Goal: Task Accomplishment & Management: Manage account settings

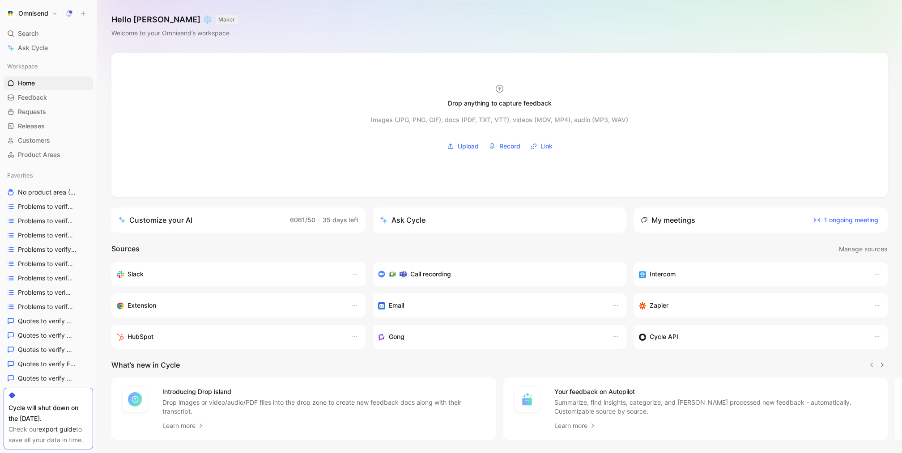
click at [34, 15] on h1 "Omnisend" at bounding box center [33, 13] width 30 height 8
click at [72, 89] on div "Workspace settings G then S" at bounding box center [61, 92] width 110 height 14
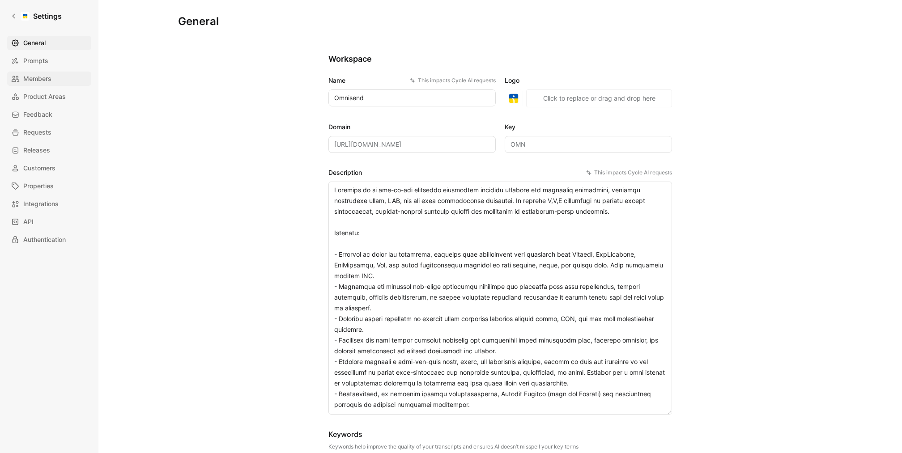
click at [50, 77] on span "Members" at bounding box center [37, 78] width 28 height 11
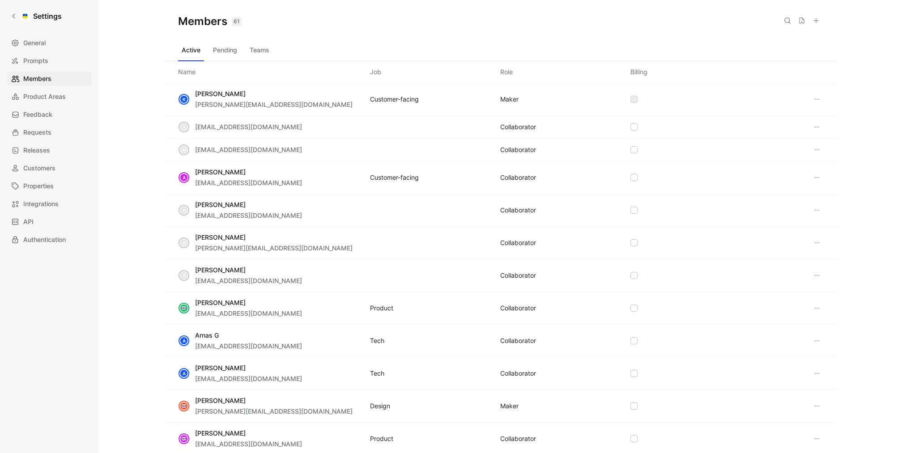
click at [815, 20] on icon at bounding box center [815, 20] width 7 height 7
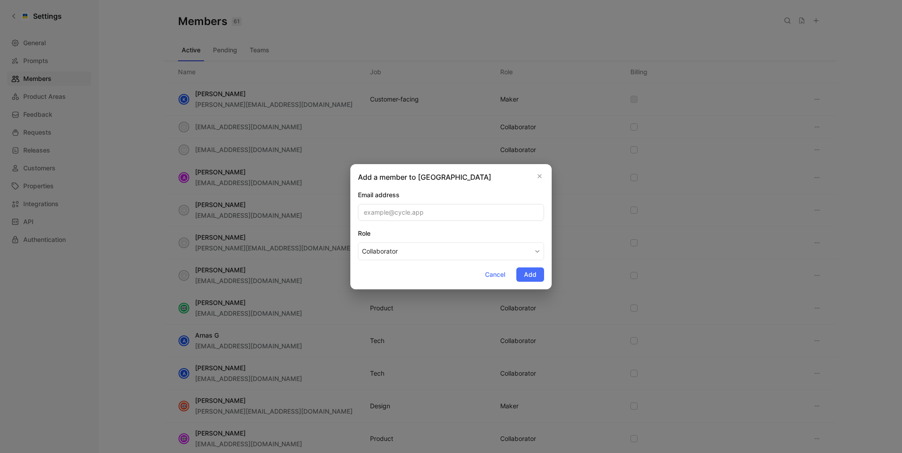
click at [464, 213] on input "email" at bounding box center [451, 212] width 186 height 17
paste input "motiejus@omnisend.com"
type input "motiejus@omnisend.com"
click at [465, 184] on div "Add a member to Omnisend Email address motiejus@omnisend.com Role Collaborator …" at bounding box center [450, 226] width 201 height 125
click at [533, 272] on span "Add" at bounding box center [530, 274] width 13 height 11
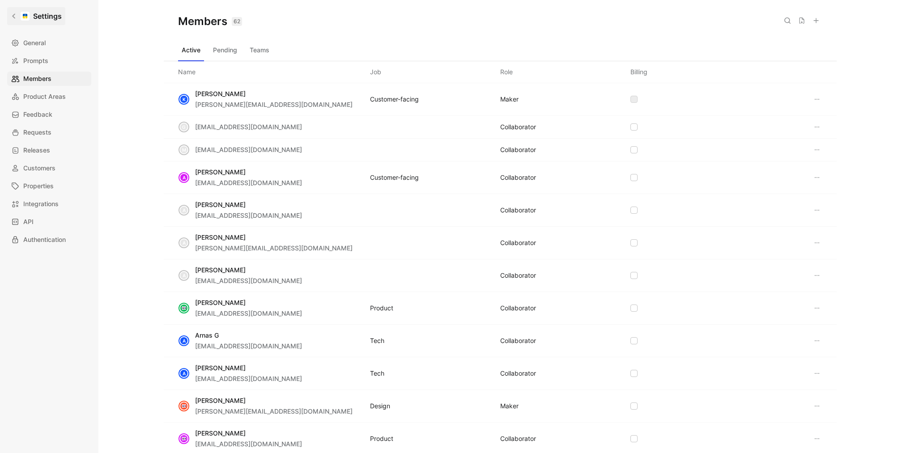
click at [16, 21] on link "Settings" at bounding box center [36, 16] width 58 height 18
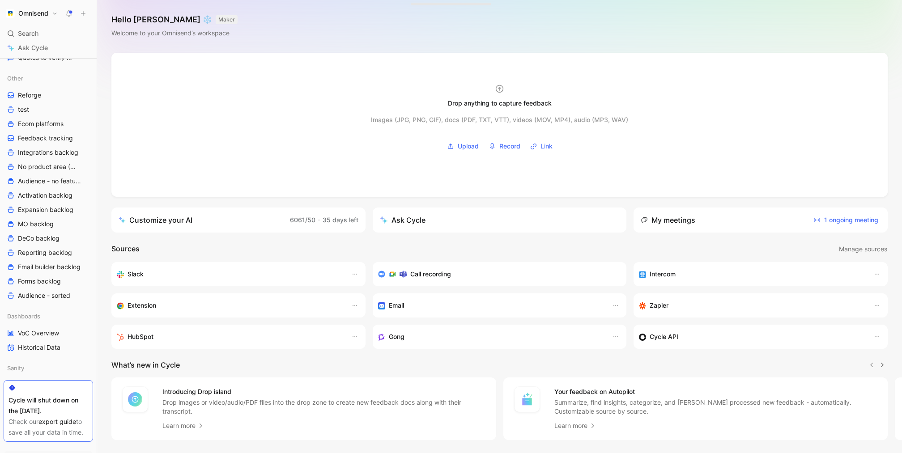
scroll to position [369, 0]
click at [52, 127] on link "Feedback tracking" at bounding box center [48, 133] width 89 height 13
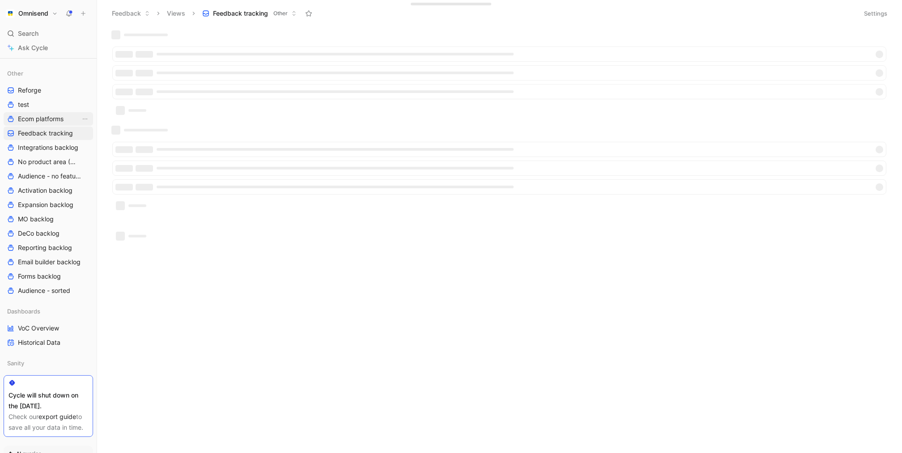
click at [52, 119] on span "Ecom platforms" at bounding box center [41, 119] width 46 height 9
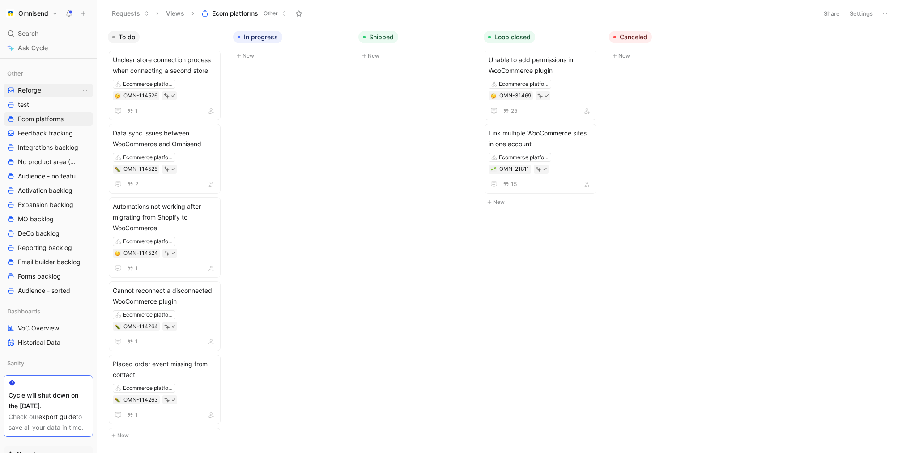
click at [46, 90] on link "Reforge" at bounding box center [48, 90] width 89 height 13
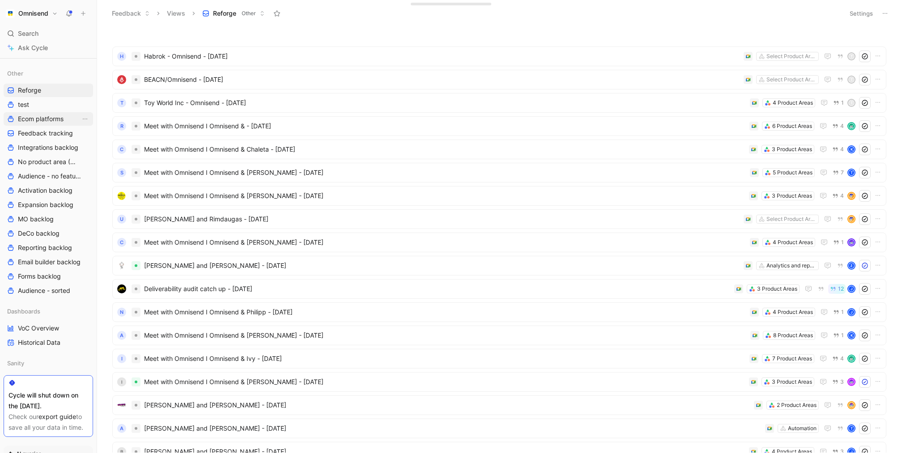
click at [38, 120] on span "Ecom platforms" at bounding box center [41, 119] width 46 height 9
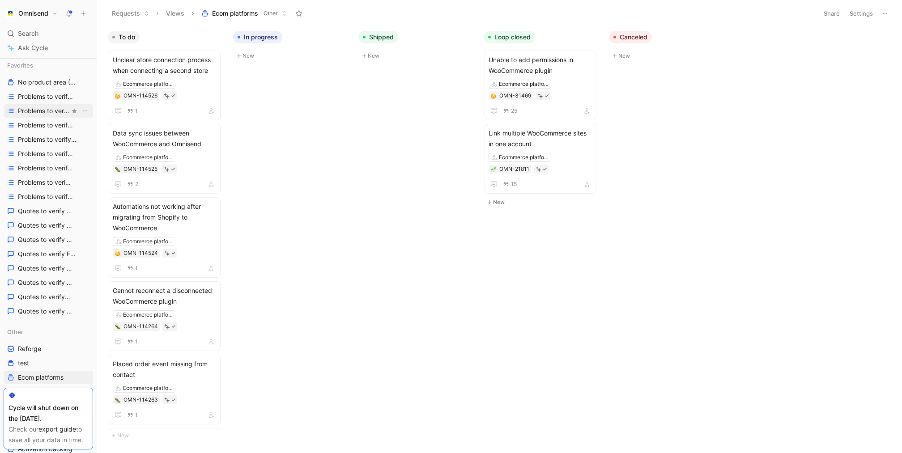
scroll to position [111, 0]
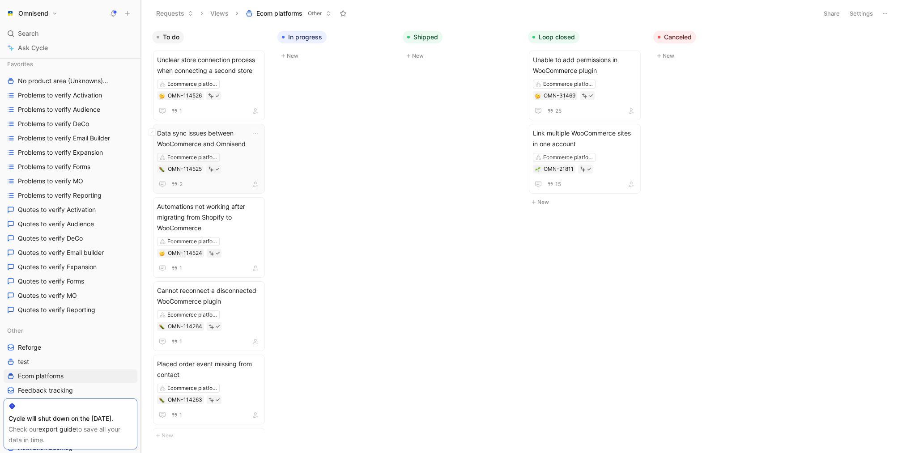
drag, startPoint x: 97, startPoint y: 181, endPoint x: 216, endPoint y: 186, distance: 119.1
click at [216, 186] on div "Omnisend Search ⌘ K Ask Cycle Workspace Home G then H Feedback G then F Request…" at bounding box center [451, 226] width 902 height 453
click at [85, 213] on span "Quotes to verify Activation" at bounding box center [57, 209] width 78 height 9
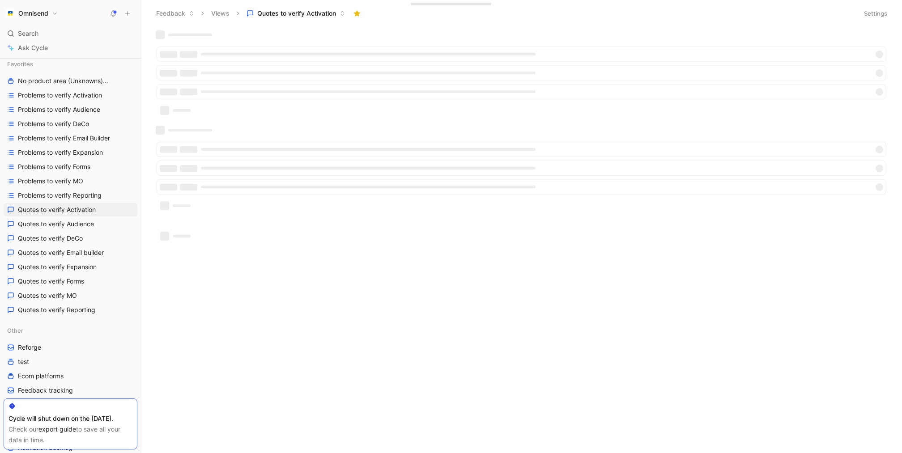
click at [869, 13] on button "Settings" at bounding box center [875, 13] width 31 height 13
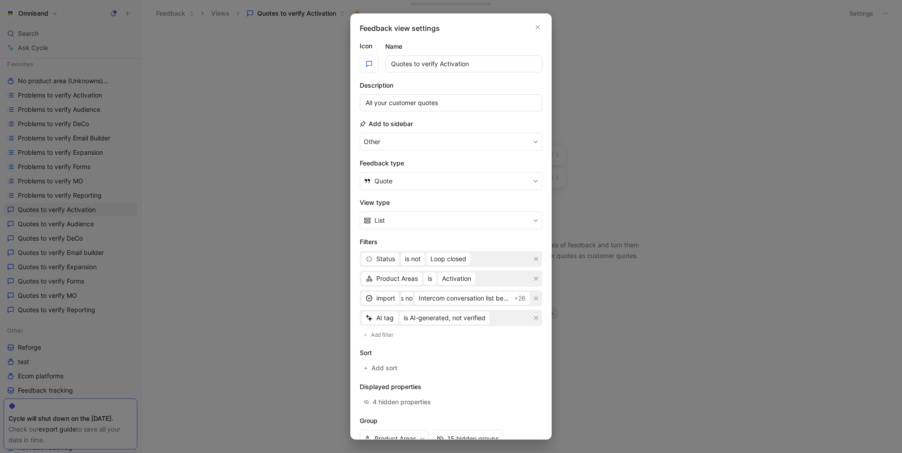
click at [610, 112] on div at bounding box center [451, 226] width 902 height 453
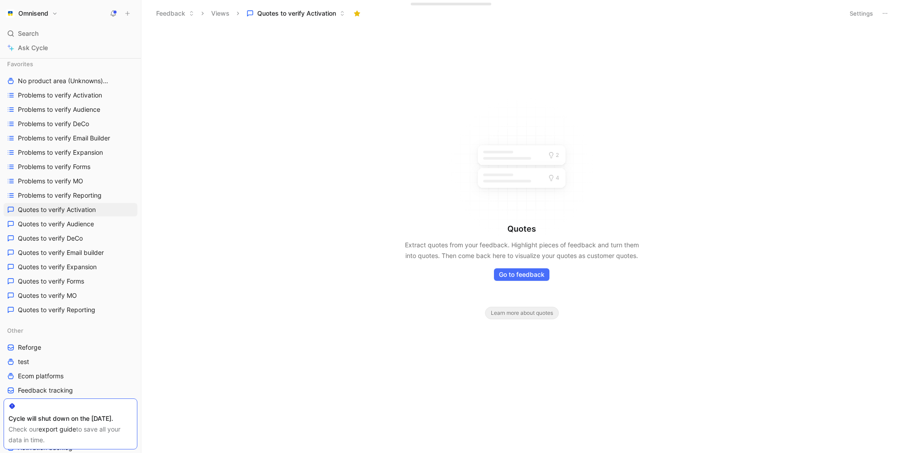
click at [859, 14] on button "Settings" at bounding box center [861, 13] width 31 height 13
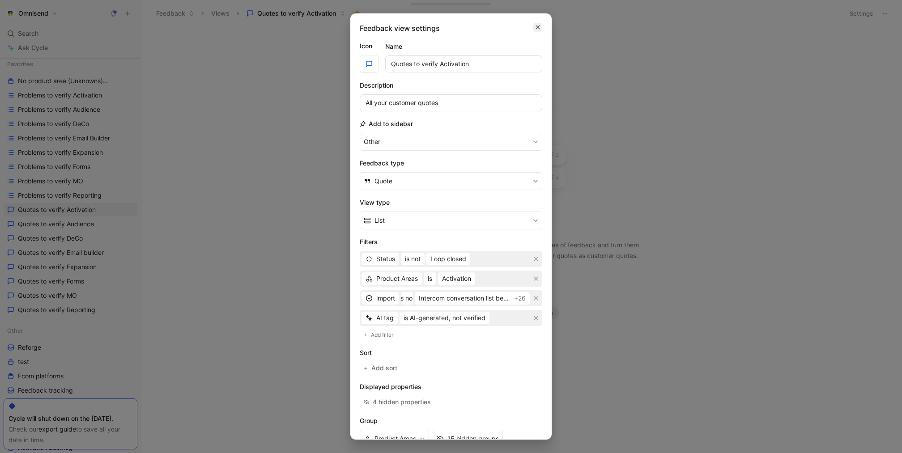
click at [537, 25] on icon "button" at bounding box center [537, 27] width 5 height 7
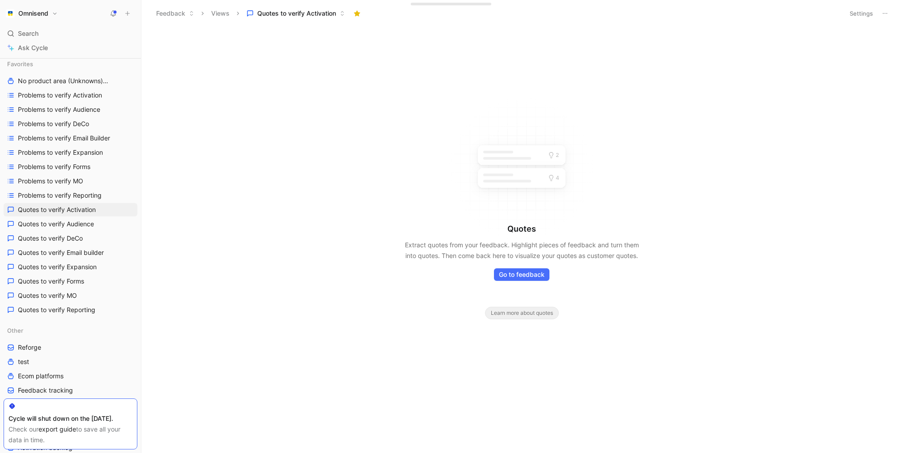
click at [888, 15] on icon at bounding box center [884, 13] width 7 height 7
click at [854, 32] on div "Duplicate" at bounding box center [853, 32] width 67 height 11
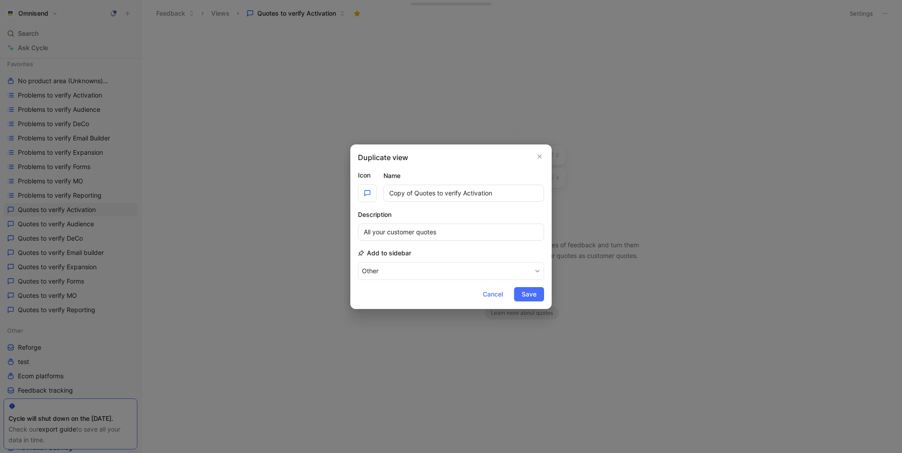
drag, startPoint x: 416, startPoint y: 195, endPoint x: 299, endPoint y: 195, distance: 116.8
click at [299, 195] on div "Duplicate view Icon Name Copy of Quotes to verify Activation Description All yo…" at bounding box center [451, 226] width 902 height 453
drag, startPoint x: 473, startPoint y: 193, endPoint x: 439, endPoint y: 193, distance: 33.6
click at [439, 193] on input "Quotes to verify Activation" at bounding box center [463, 193] width 161 height 17
type input "Quotes to verify Ecom platforms"
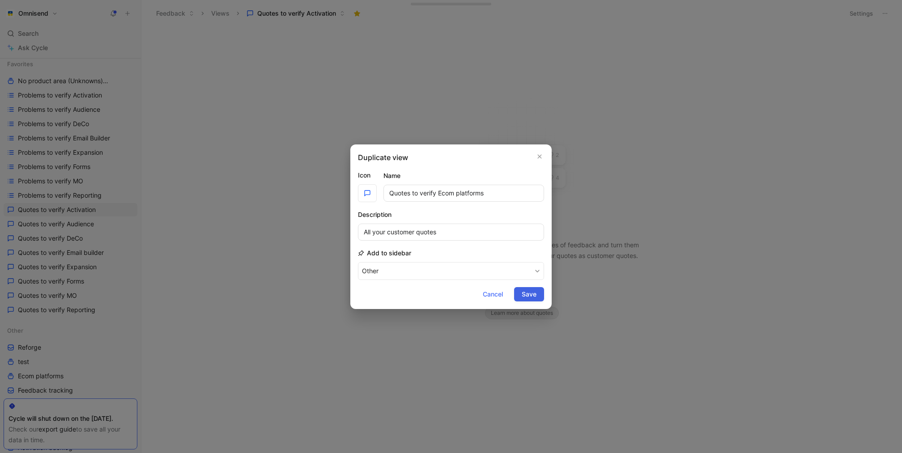
click at [528, 294] on span "Save" at bounding box center [529, 294] width 15 height 11
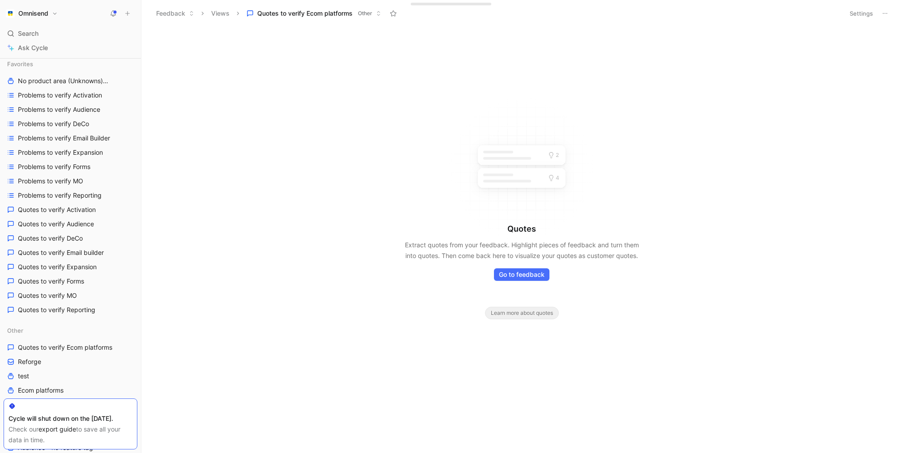
click at [870, 9] on button "Settings" at bounding box center [861, 13] width 31 height 13
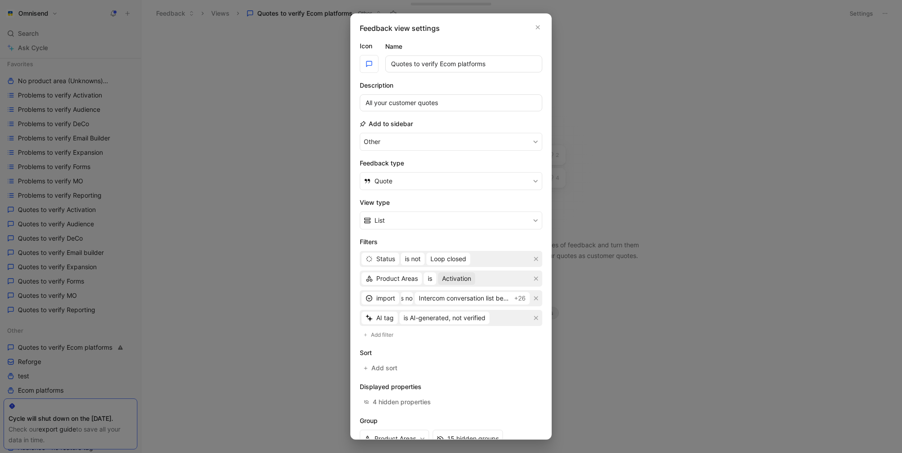
click at [462, 273] on span "Activation" at bounding box center [456, 278] width 29 height 11
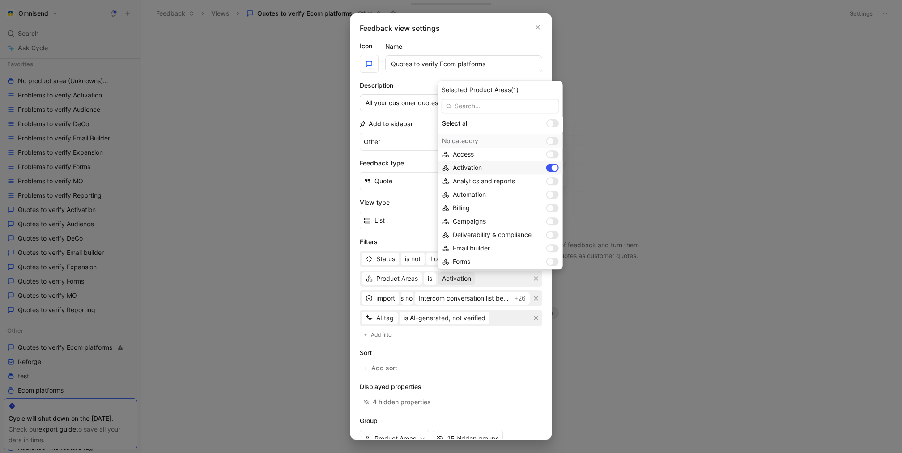
click at [546, 166] on div at bounding box center [552, 168] width 13 height 8
click at [547, 246] on div at bounding box center [550, 245] width 6 height 6
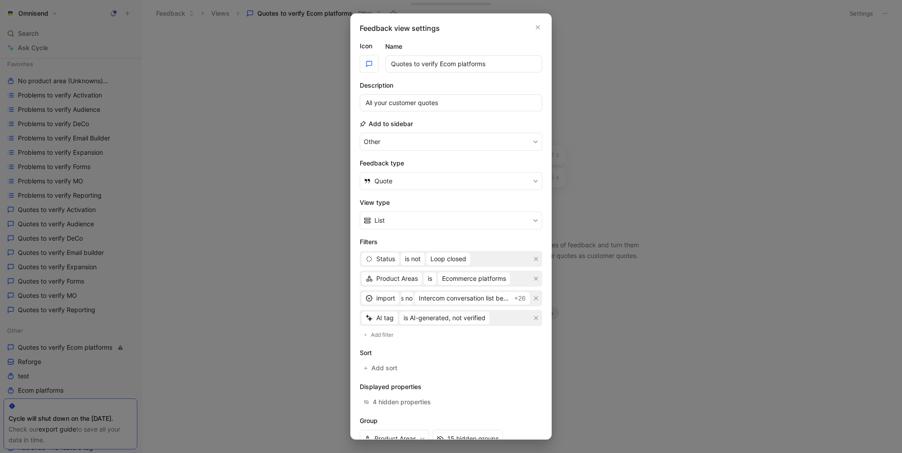
scroll to position [52, 0]
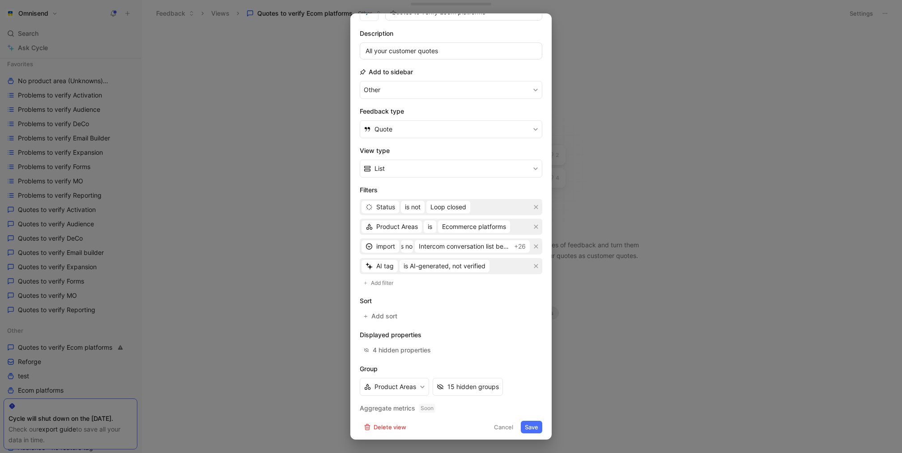
click at [535, 421] on button "Save" at bounding box center [531, 427] width 21 height 13
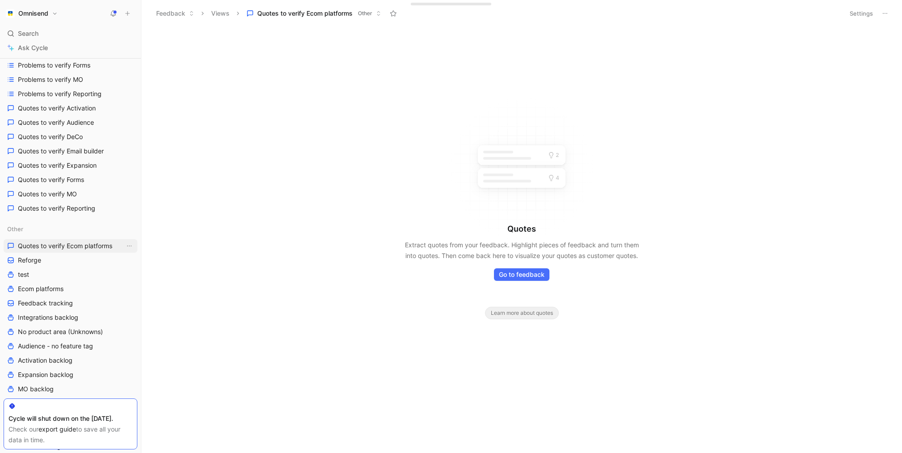
scroll to position [221, 0]
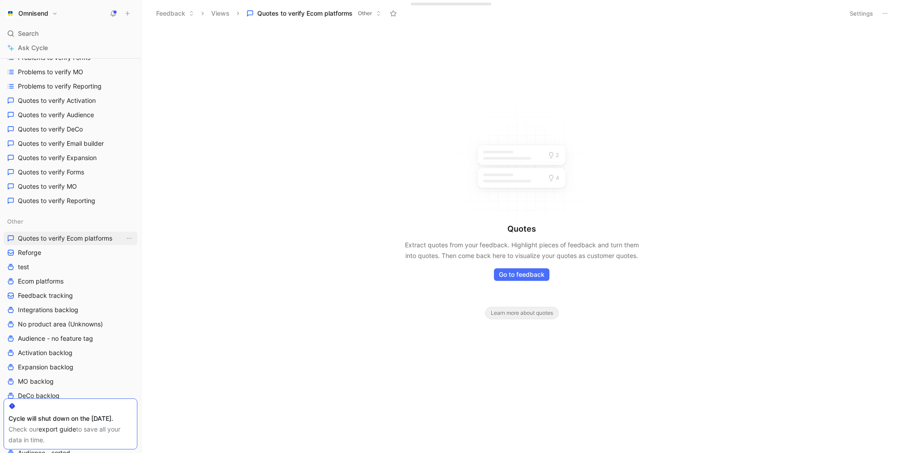
click at [100, 238] on span "Quotes to verify Ecom platforms" at bounding box center [65, 238] width 94 height 9
click at [862, 9] on button "Settings" at bounding box center [861, 13] width 31 height 13
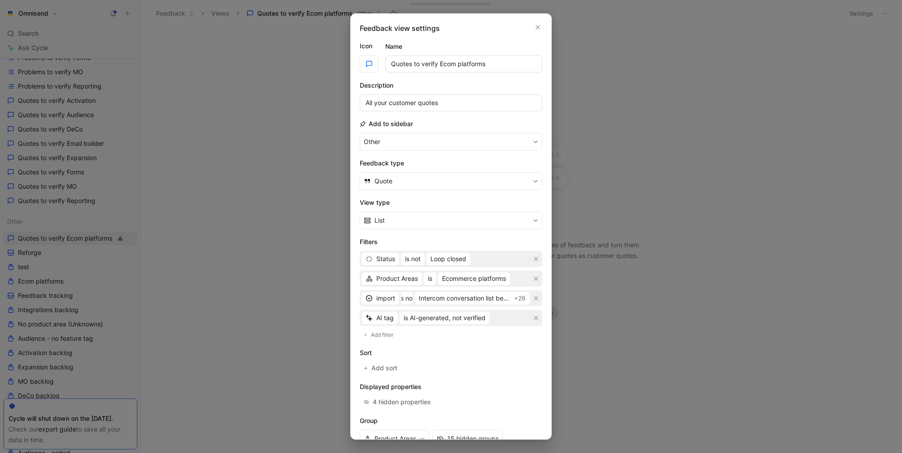
click at [657, 270] on div at bounding box center [451, 226] width 902 height 453
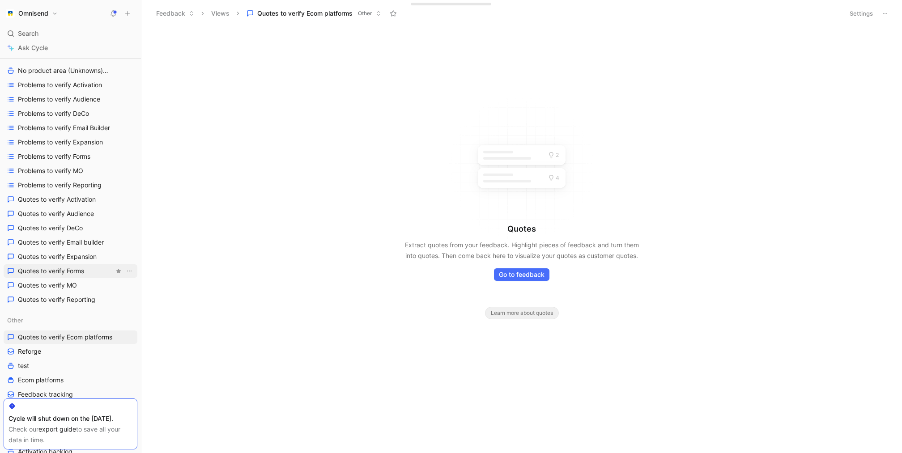
scroll to position [151, 0]
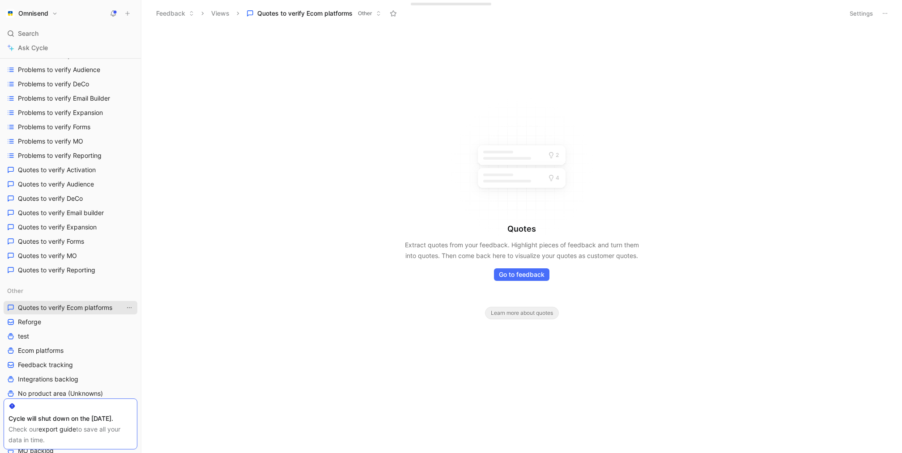
click at [126, 307] on icon "View actions" at bounding box center [129, 307] width 7 height 7
click at [129, 368] on div "Star" at bounding box center [134, 371] width 67 height 11
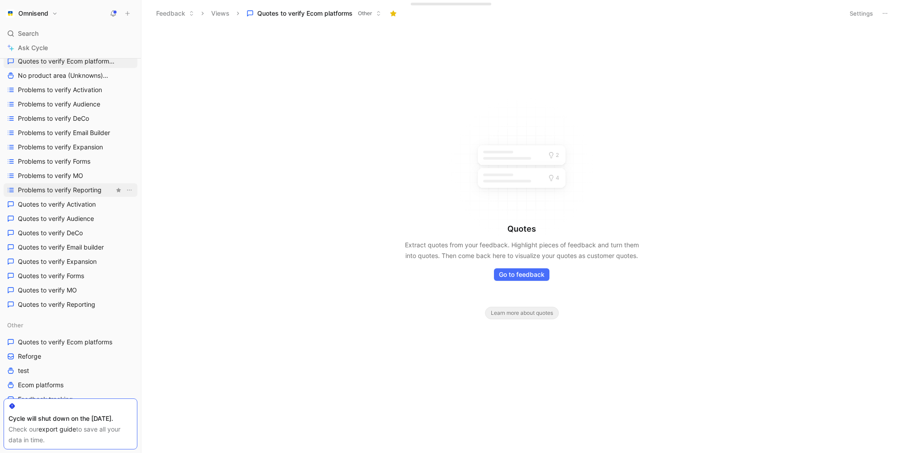
scroll to position [144, 0]
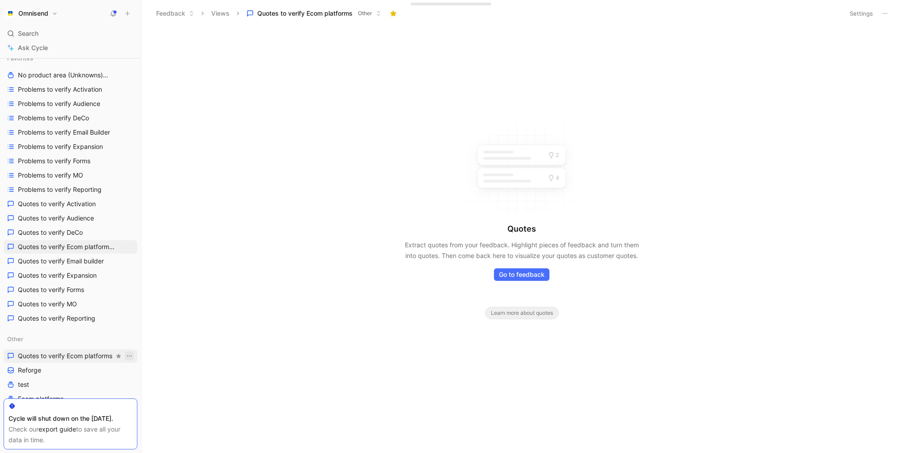
click at [128, 353] on icon "View actions" at bounding box center [129, 356] width 7 height 7
click at [120, 431] on span "Delete" at bounding box center [110, 433] width 19 height 8
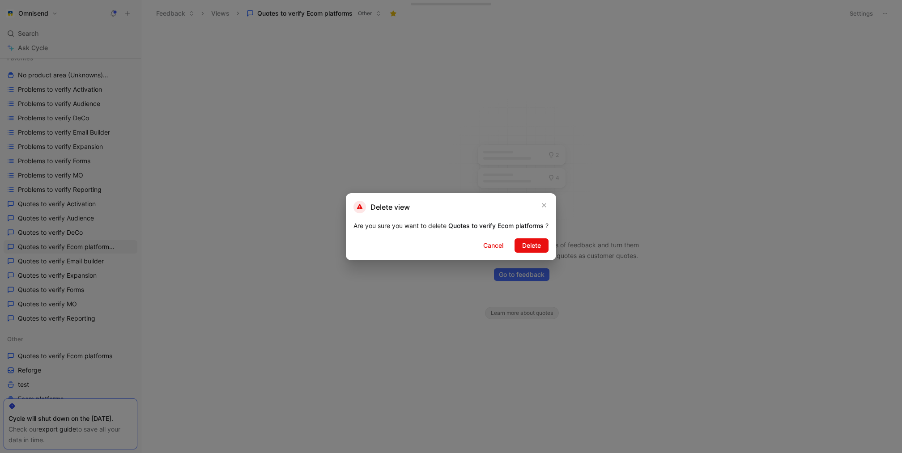
click at [547, 198] on div "Delete view Are you sure you want to delete Quotes to verify Ecom platforms ? C…" at bounding box center [451, 226] width 210 height 67
click at [547, 202] on icon "button" at bounding box center [543, 205] width 5 height 7
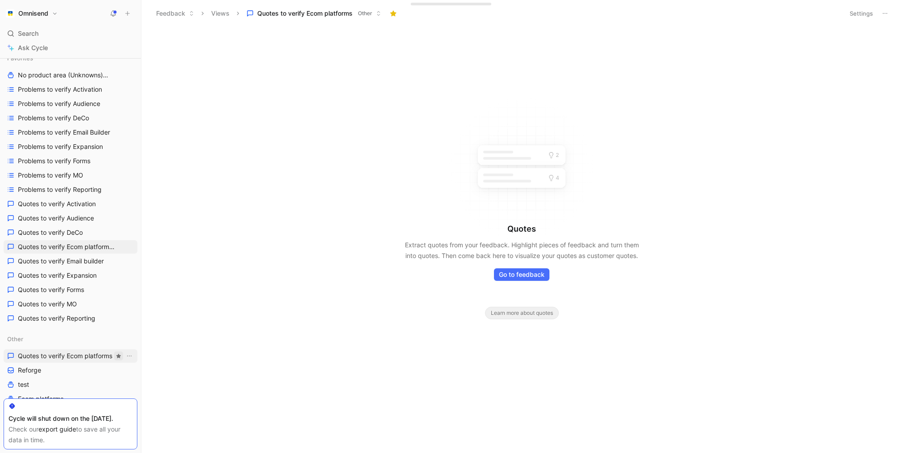
click at [121, 356] on icon "button" at bounding box center [118, 355] width 5 height 5
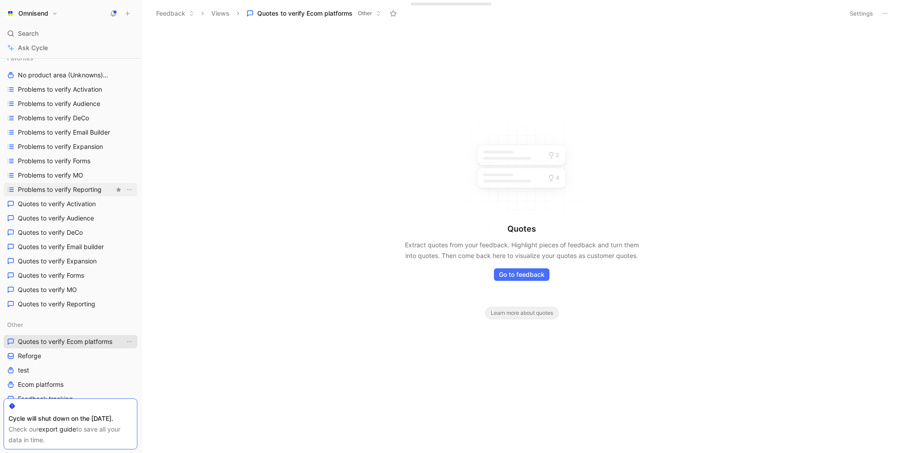
scroll to position [92, 0]
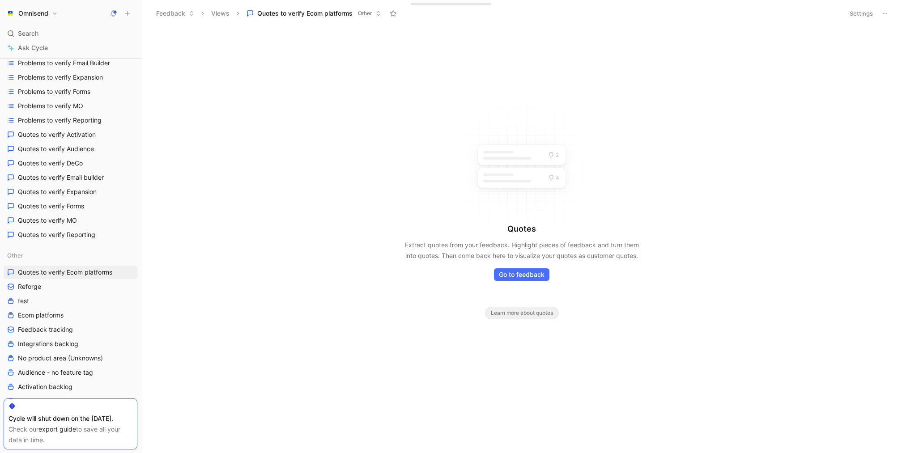
scroll to position [188, 0]
click at [128, 271] on icon "View actions" at bounding box center [129, 270] width 7 height 7
click at [144, 312] on div "Remove from sidebar Other" at bounding box center [134, 318] width 67 height 20
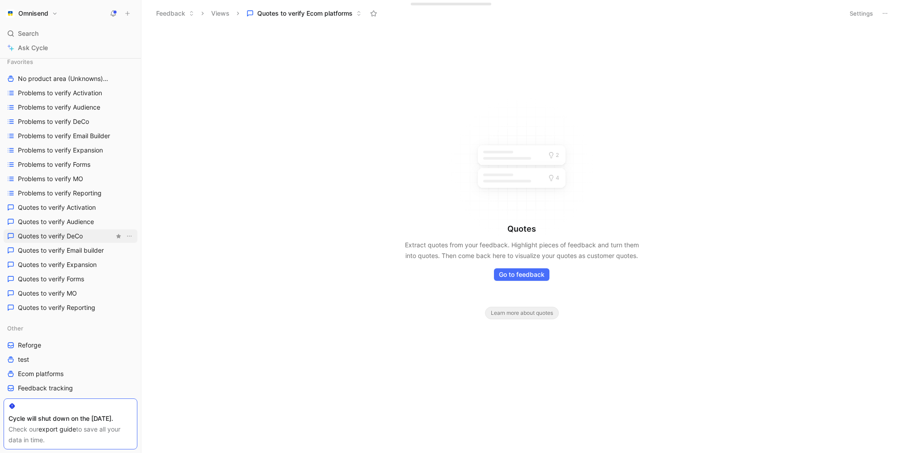
scroll to position [0, 0]
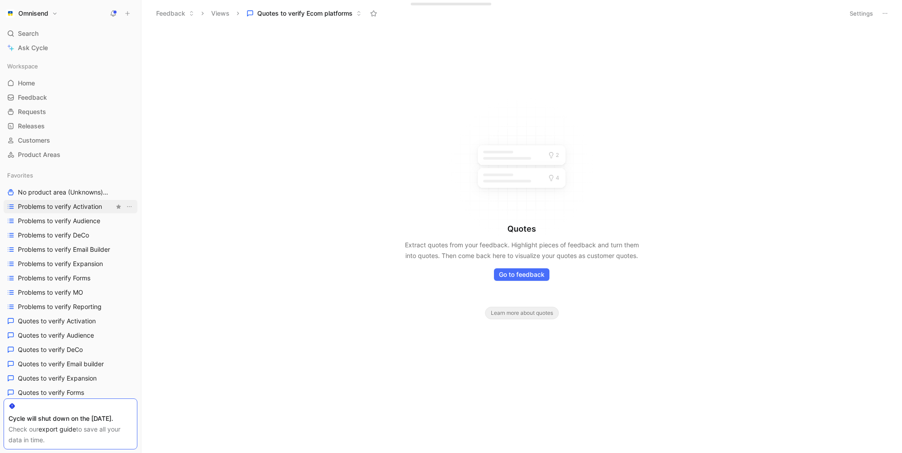
click at [90, 208] on span "Problems to verify Activation" at bounding box center [60, 206] width 84 height 9
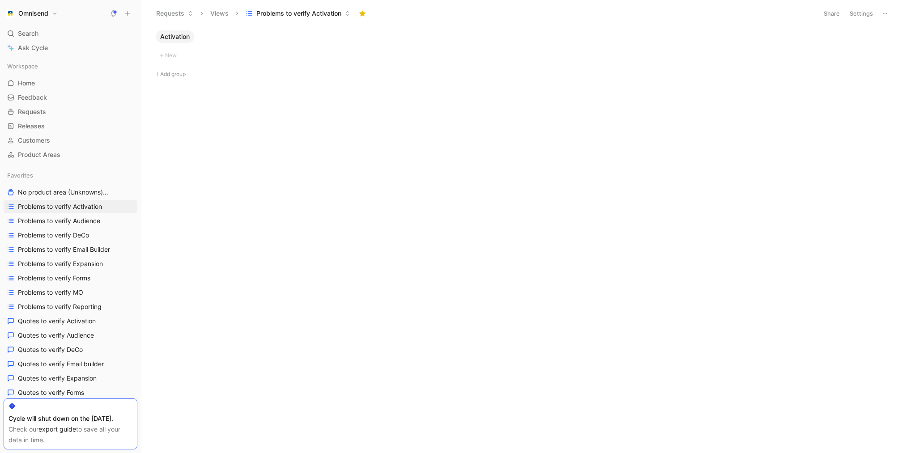
click at [891, 16] on button at bounding box center [885, 13] width 13 height 13
click at [834, 29] on span "Duplicate" at bounding box center [834, 32] width 28 height 8
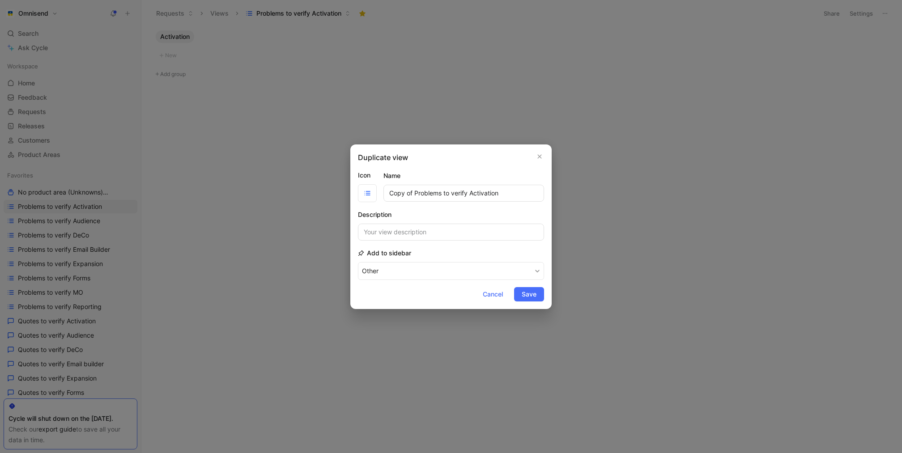
drag, startPoint x: 415, startPoint y: 192, endPoint x: 332, endPoint y: 192, distance: 83.7
click at [332, 192] on div "Duplicate view Icon Name Copy of Problems to verify Activation Description Add …" at bounding box center [451, 226] width 902 height 453
drag, startPoint x: 490, startPoint y: 192, endPoint x: 446, endPoint y: 193, distance: 44.7
click at [446, 193] on input "Problems to verify Activation" at bounding box center [463, 193] width 161 height 17
type input "Problems to verify ecom platforms"
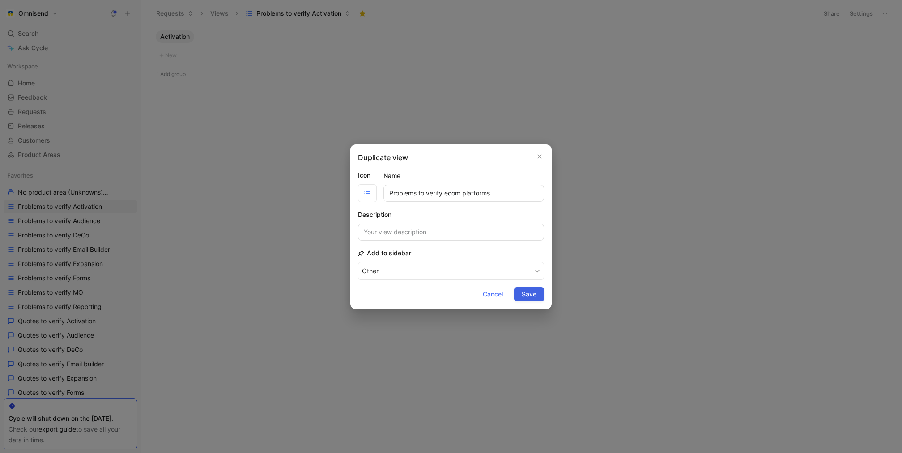
click at [530, 292] on span "Save" at bounding box center [529, 294] width 15 height 11
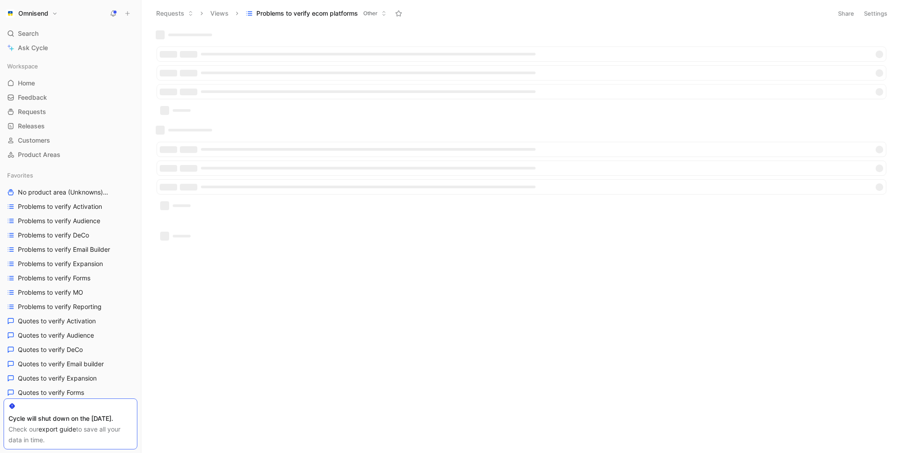
click at [873, 15] on button "Settings" at bounding box center [875, 13] width 31 height 13
click at [862, 14] on button "Settings" at bounding box center [861, 13] width 31 height 13
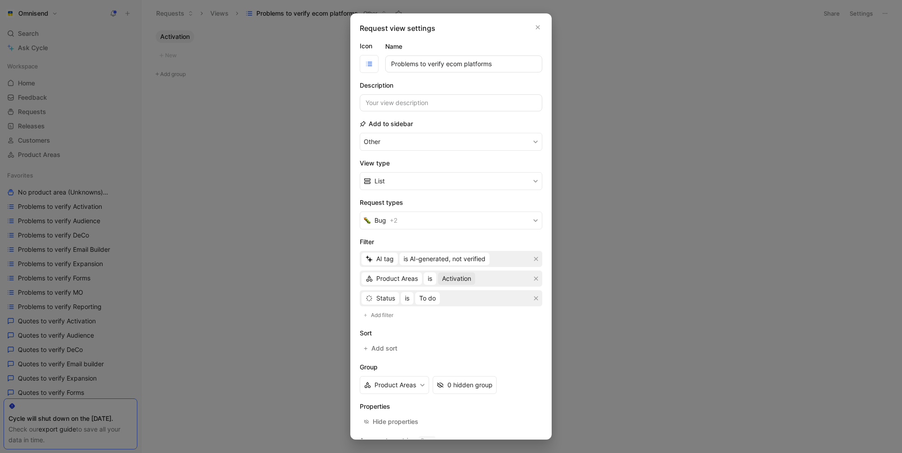
click at [466, 279] on span "Activation" at bounding box center [456, 278] width 29 height 11
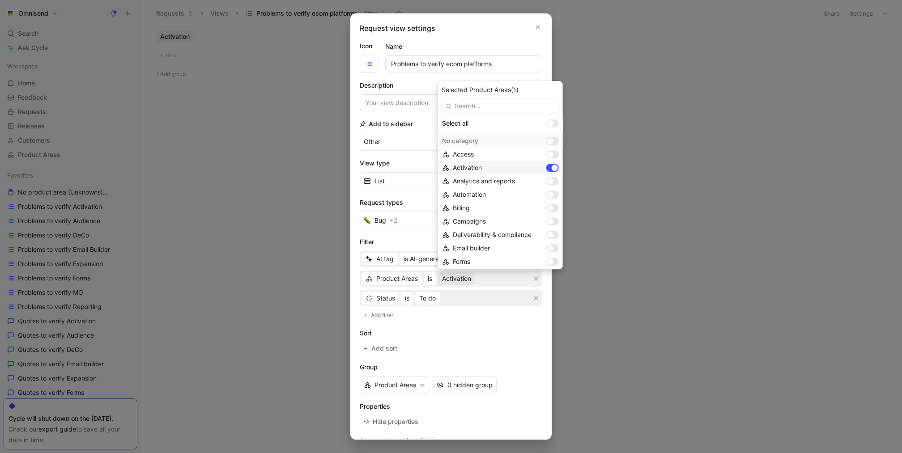
click at [552, 167] on div at bounding box center [555, 168] width 6 height 6
click at [546, 243] on div at bounding box center [552, 246] width 13 height 8
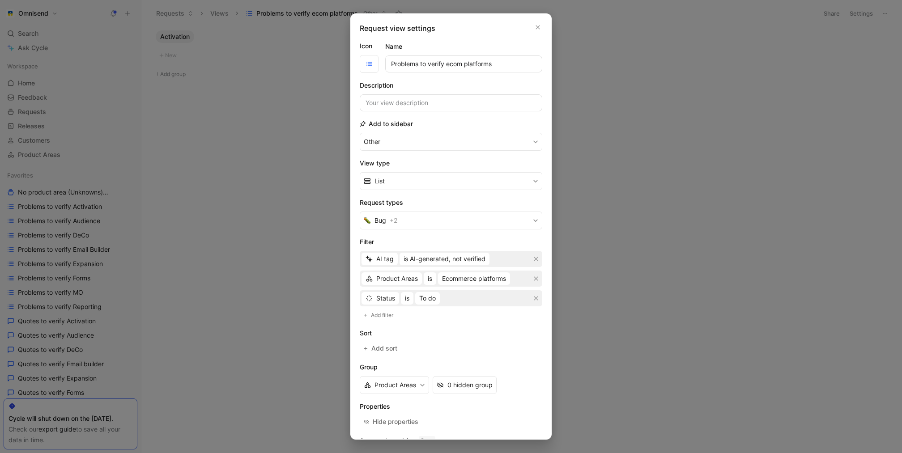
scroll to position [32, 0]
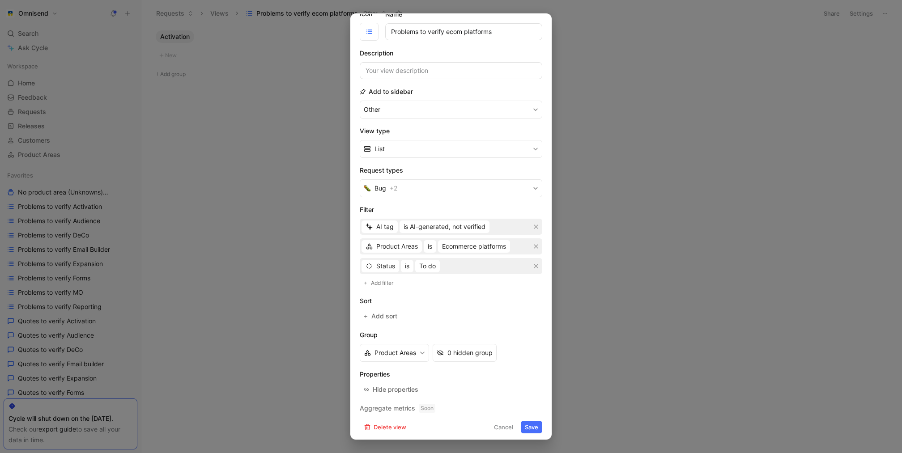
click at [532, 424] on button "Save" at bounding box center [531, 427] width 21 height 13
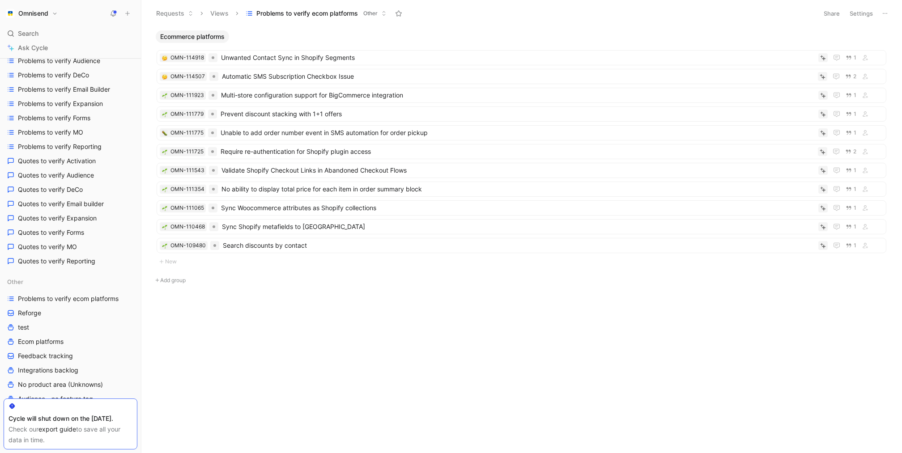
scroll to position [324, 0]
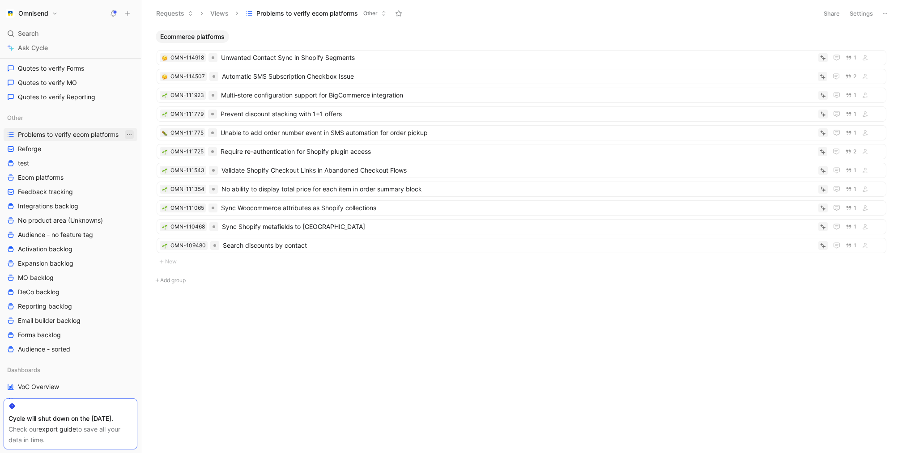
click at [131, 133] on icon "View actions" at bounding box center [129, 134] width 7 height 7
click at [126, 197] on div "Star" at bounding box center [134, 198] width 67 height 11
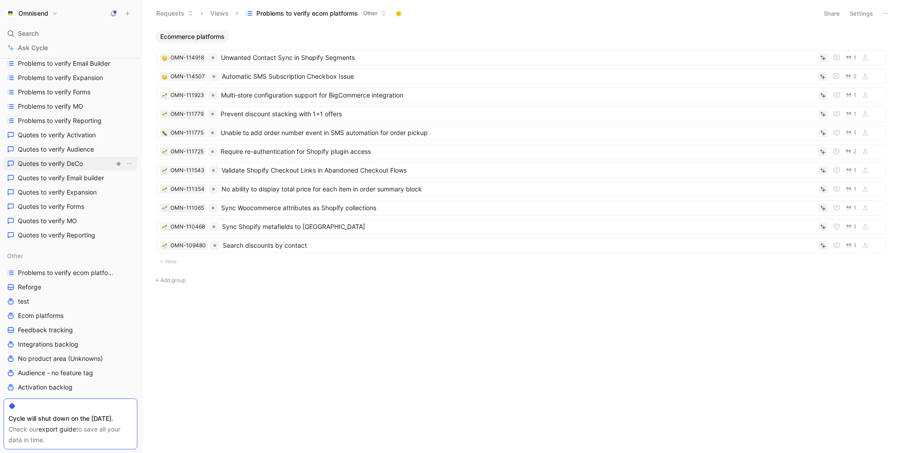
scroll to position [203, 0]
click at [78, 275] on span "Problems to verify ecom platforms" at bounding box center [66, 270] width 96 height 9
click at [128, 271] on icon "View actions" at bounding box center [129, 270] width 7 height 7
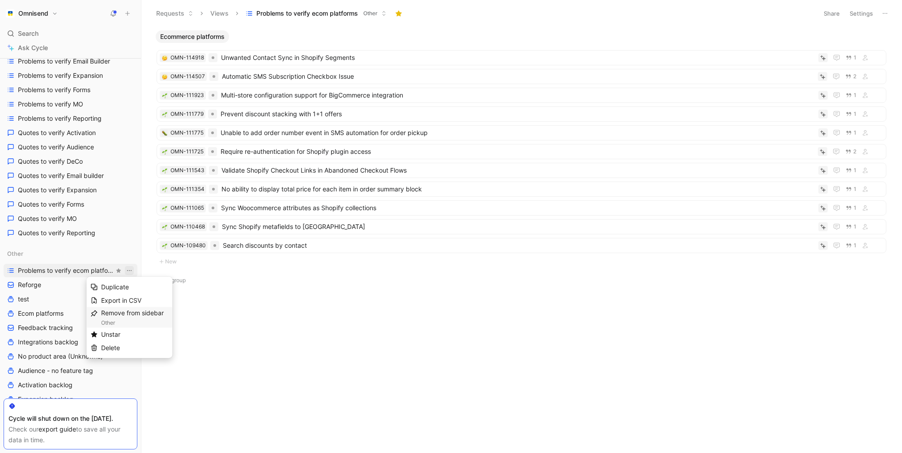
click at [148, 313] on div "Remove from sidebar Other" at bounding box center [134, 318] width 67 height 20
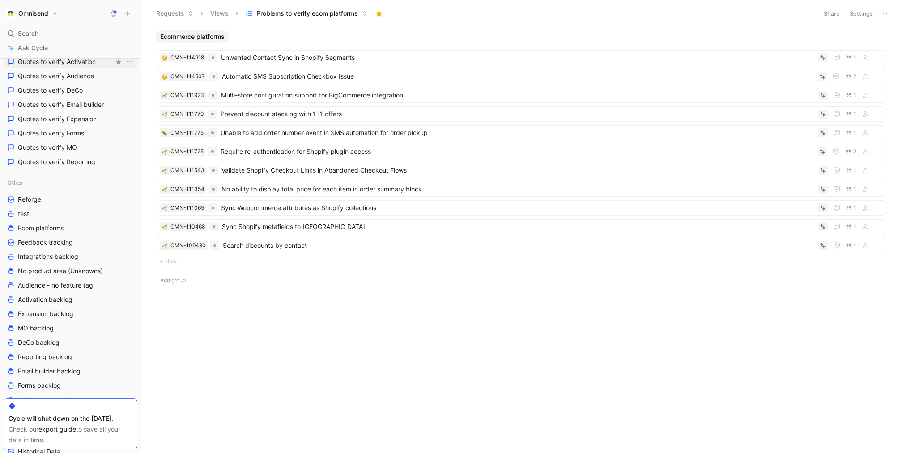
scroll to position [276, 0]
click at [121, 180] on icon "button" at bounding box center [118, 180] width 5 height 5
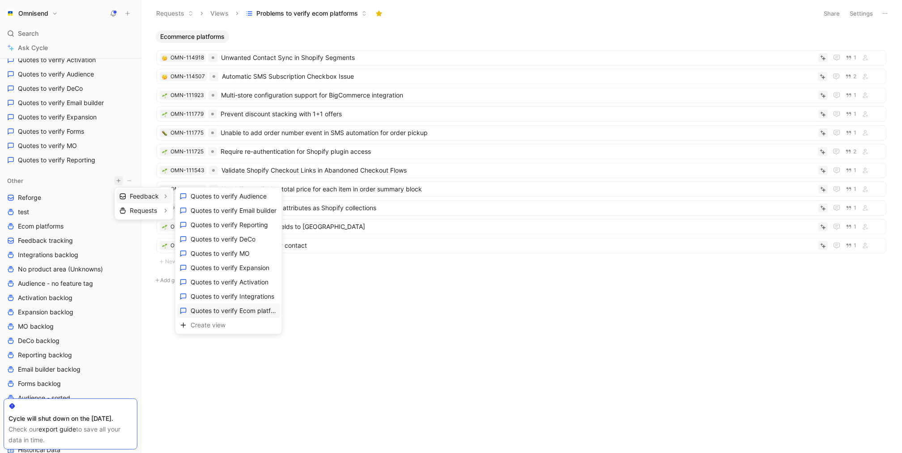
click at [241, 308] on span "Quotes to verify Ecom platforms" at bounding box center [234, 310] width 87 height 9
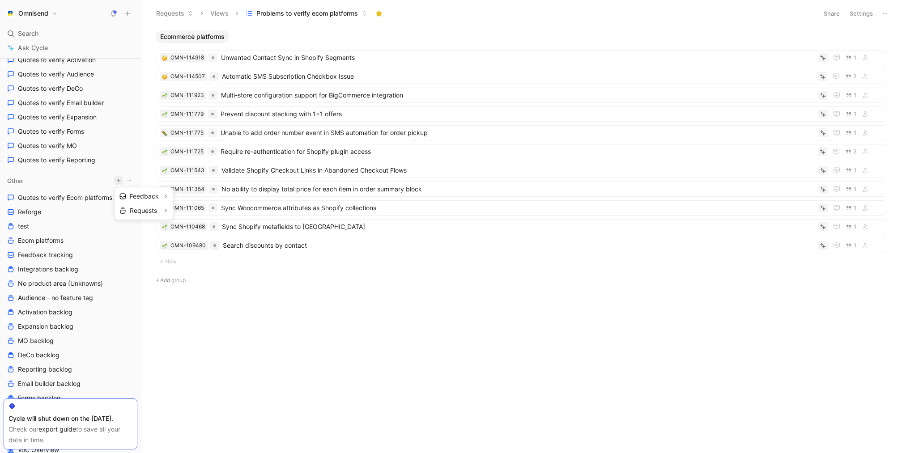
click at [72, 191] on div at bounding box center [451, 226] width 902 height 453
click at [72, 195] on span "Quotes to verify Ecom platforms" at bounding box center [65, 197] width 94 height 9
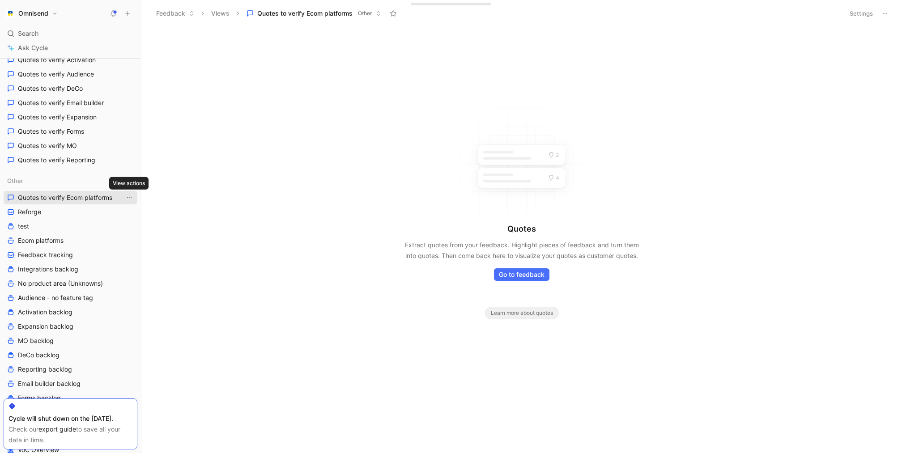
click at [129, 196] on icon "View actions" at bounding box center [129, 197] width 7 height 7
click at [96, 260] on use at bounding box center [94, 262] width 6 height 6
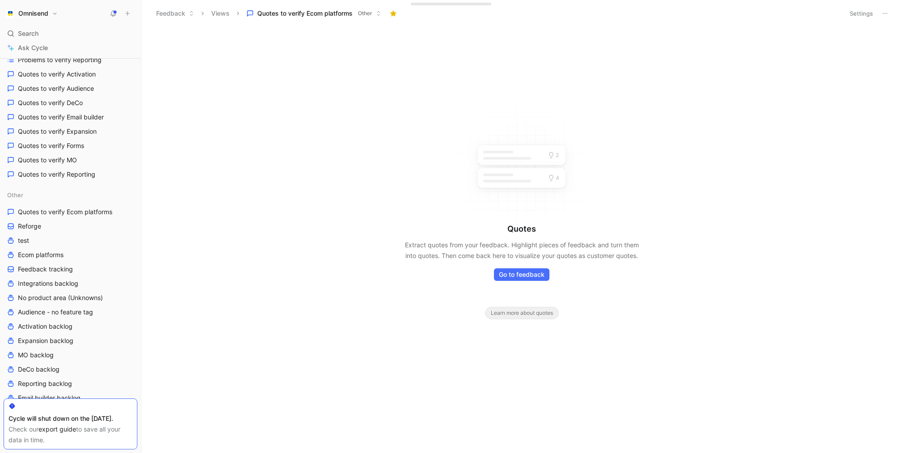
scroll to position [290, 0]
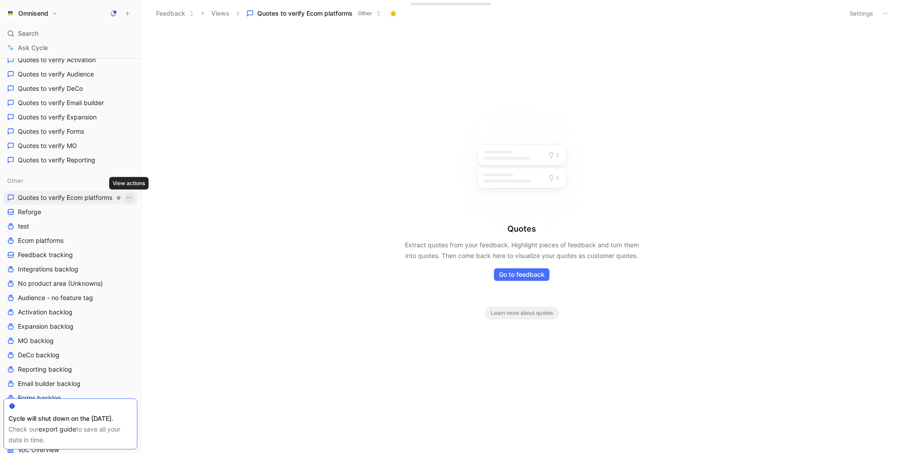
click at [128, 196] on icon "View actions" at bounding box center [129, 197] width 7 height 7
click at [143, 240] on div "Remove from sidebar Other" at bounding box center [134, 245] width 67 height 20
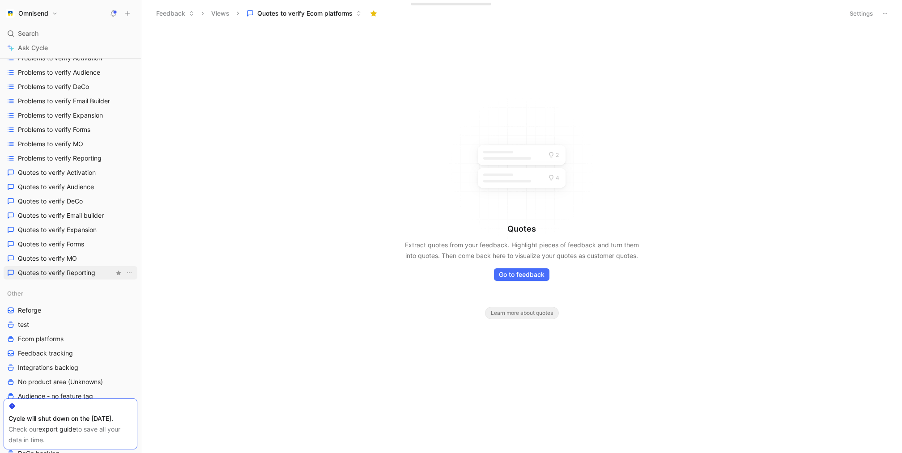
scroll to position [178, 0]
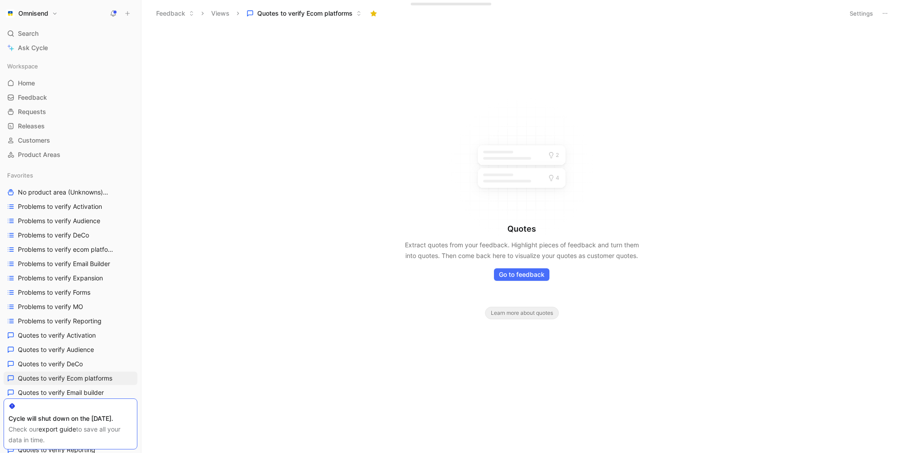
click at [861, 11] on button "Settings" at bounding box center [861, 13] width 31 height 13
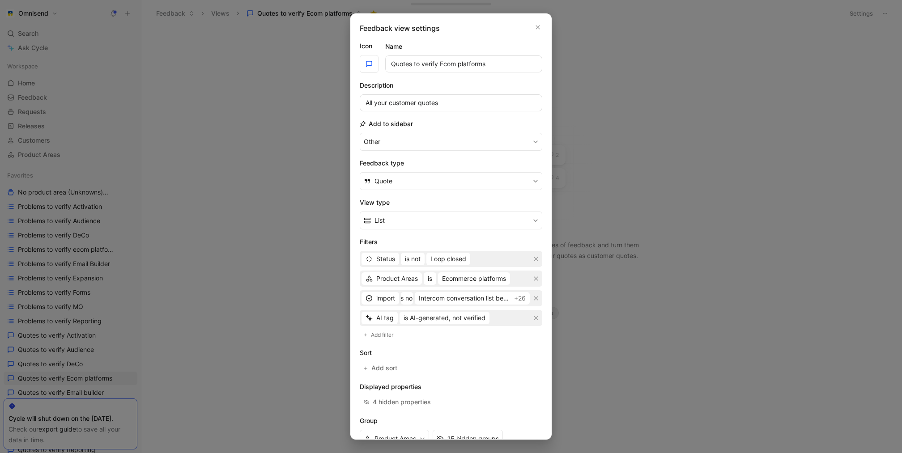
click at [259, 273] on div at bounding box center [451, 226] width 902 height 453
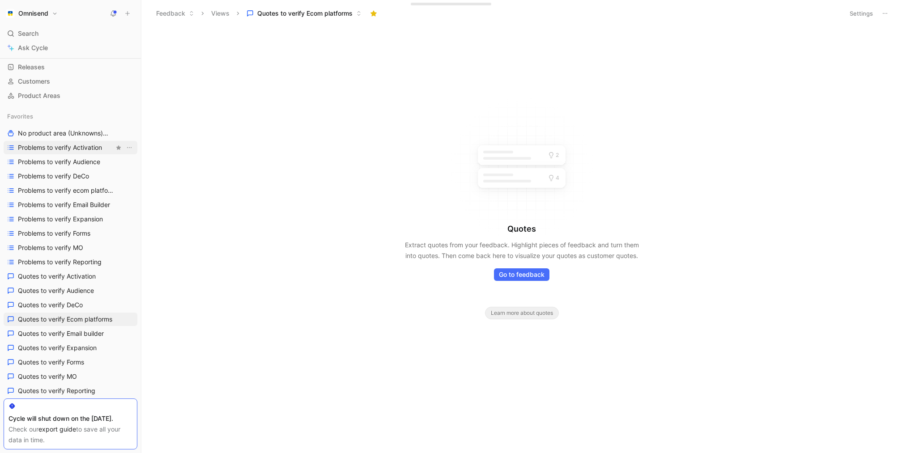
scroll to position [77, 0]
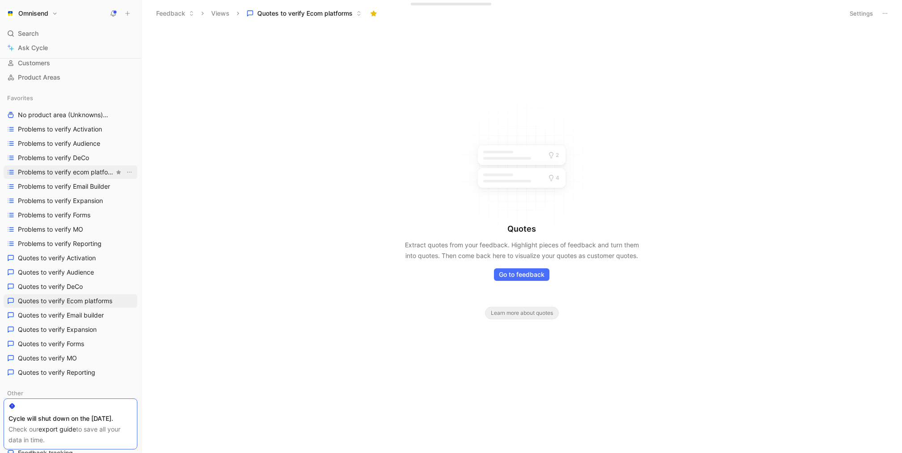
click at [85, 177] on link "Problems to verify ecom platforms" at bounding box center [71, 172] width 134 height 13
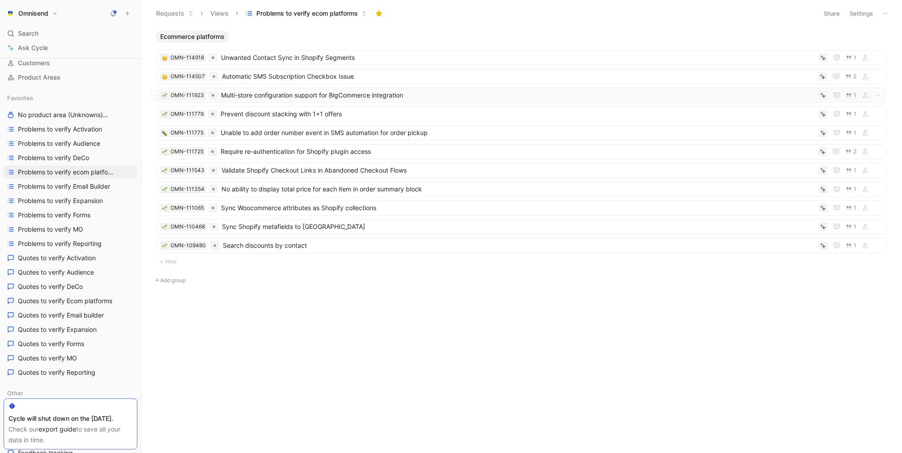
click at [425, 95] on span "Multi-store configuration support for BigCommerce integration" at bounding box center [518, 95] width 594 height 11
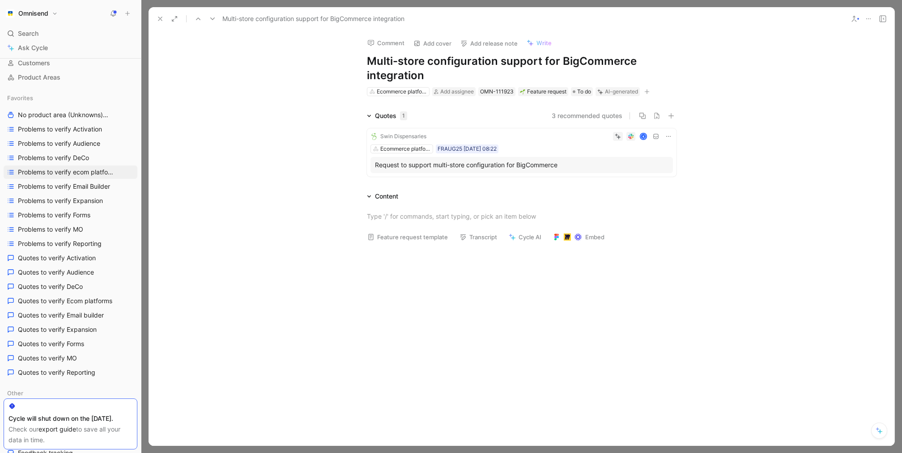
click at [162, 19] on icon at bounding box center [160, 18] width 7 height 7
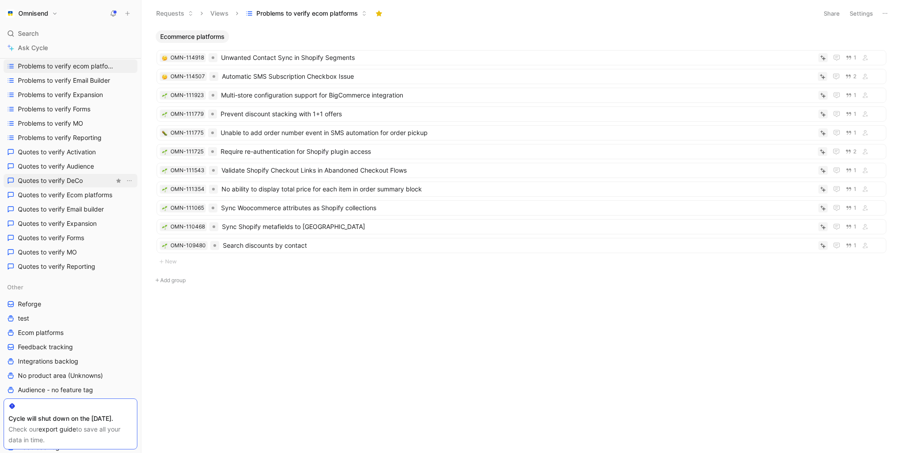
scroll to position [185, 0]
click at [81, 199] on link "Quotes to verify Ecom platforms" at bounding box center [71, 193] width 134 height 13
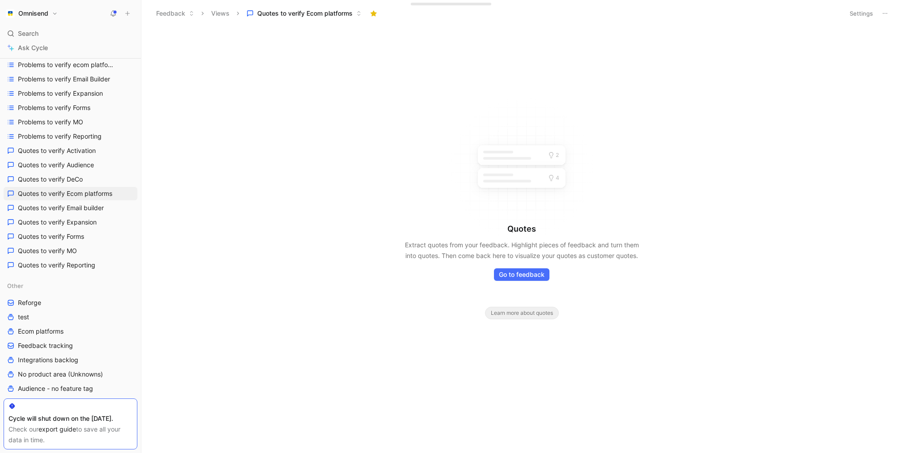
click at [851, 19] on div "Settings" at bounding box center [869, 13] width 46 height 13
click at [869, 8] on button "Settings" at bounding box center [861, 13] width 31 height 13
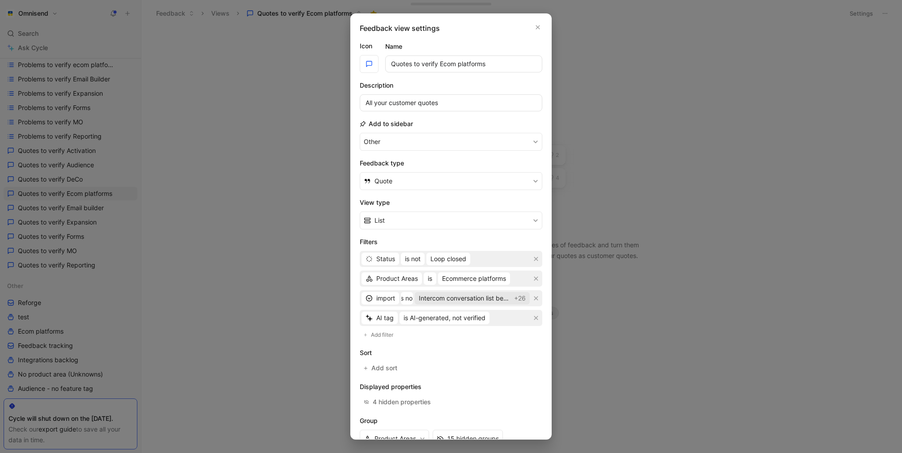
click at [501, 295] on span "Intercom conversation list between 25_04_24-04_27 paying brands 250428 - Copy o…" at bounding box center [464, 298] width 91 height 11
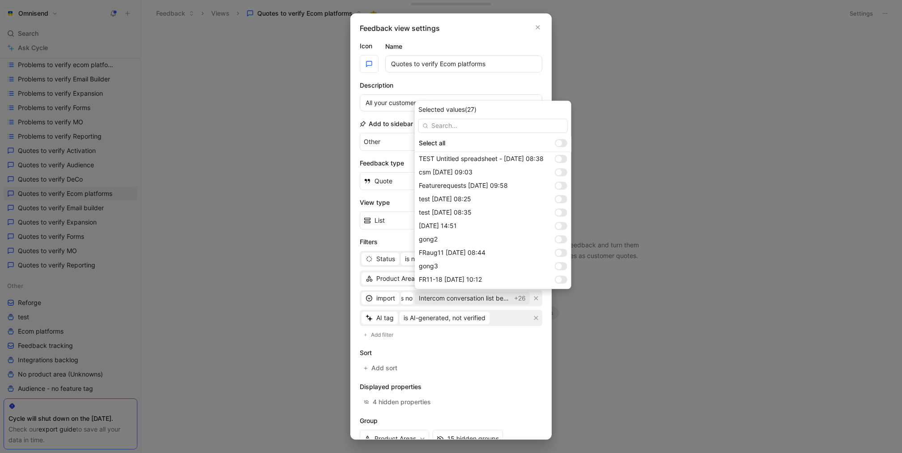
scroll to position [727, 0]
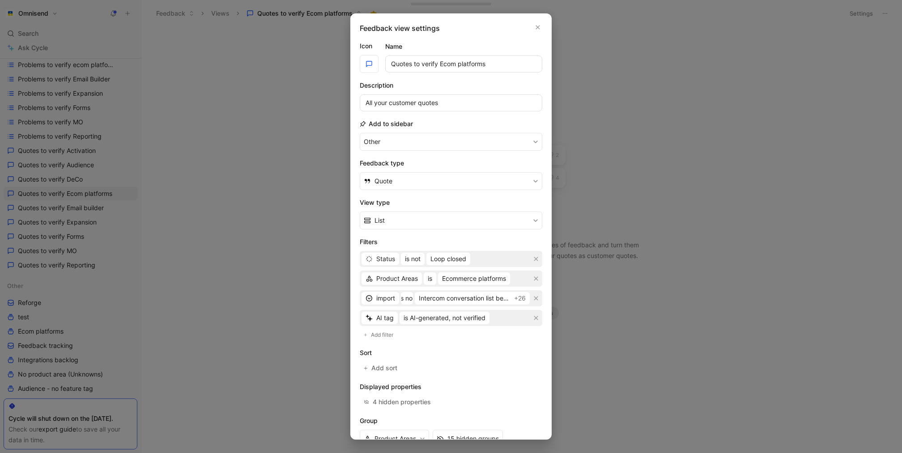
click at [203, 258] on div at bounding box center [451, 226] width 902 height 453
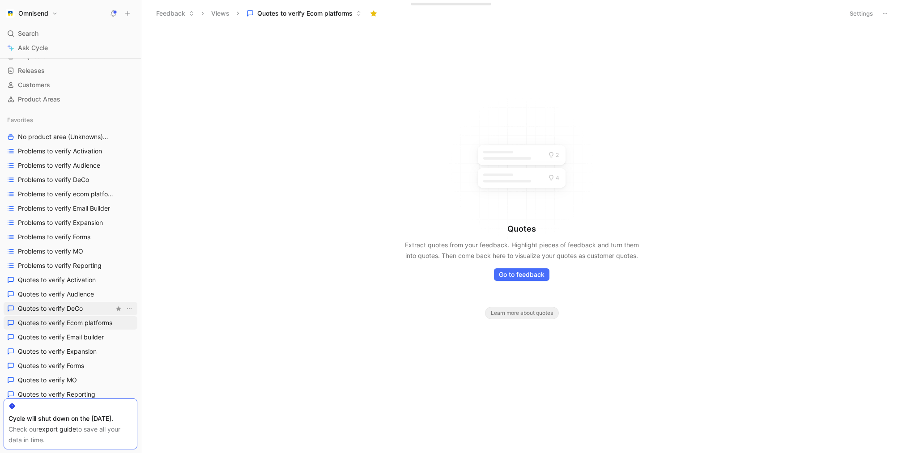
scroll to position [85, 0]
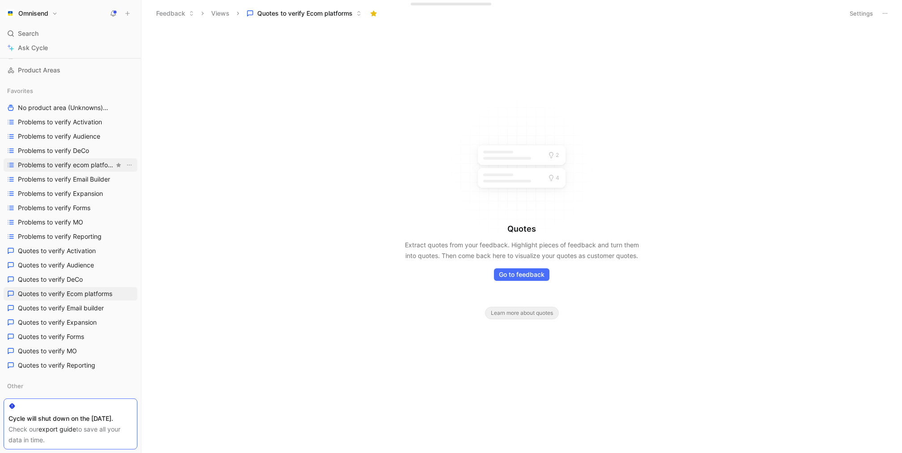
click at [84, 170] on link "Problems to verify ecom platforms" at bounding box center [71, 164] width 134 height 13
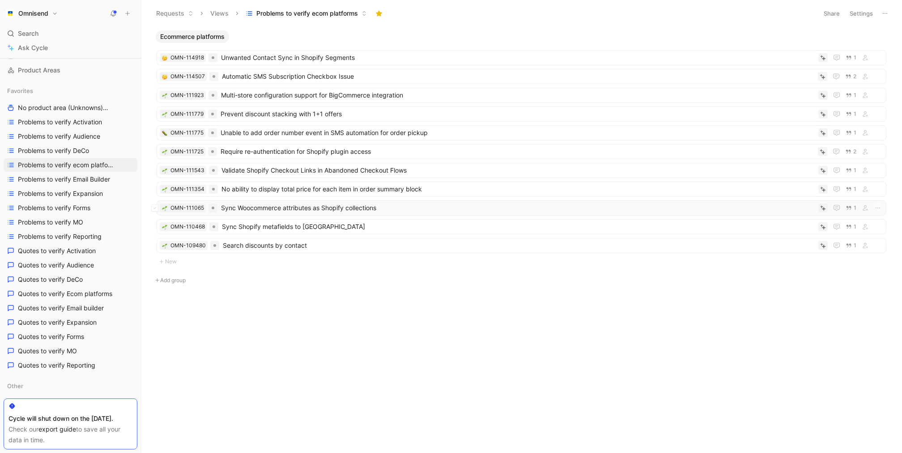
click at [306, 207] on span "Sync Woocommerce attributes as Shopify collections" at bounding box center [518, 208] width 594 height 11
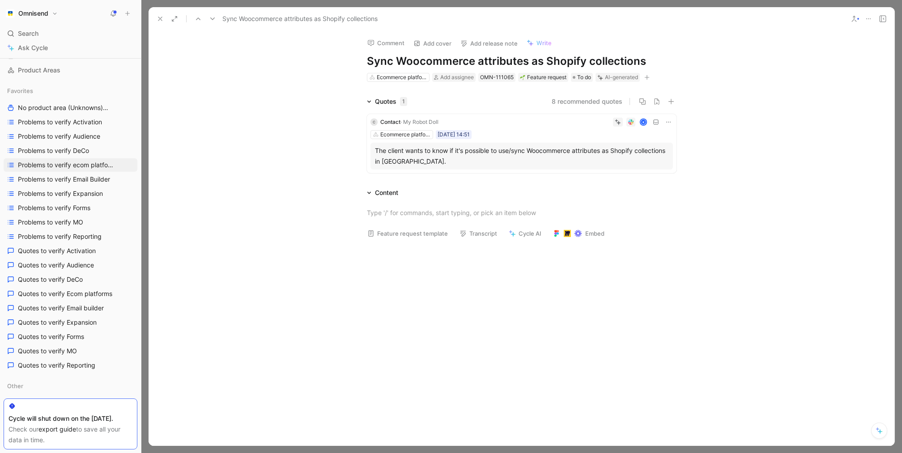
click at [162, 20] on icon at bounding box center [160, 18] width 7 height 7
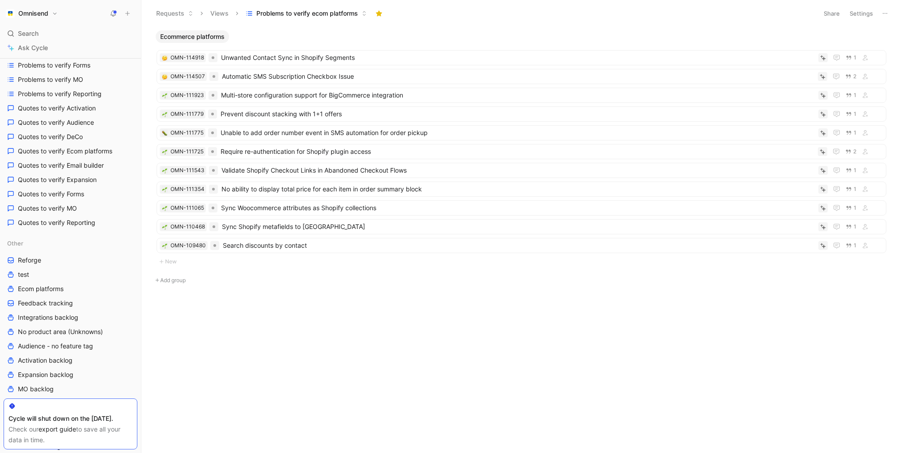
scroll to position [231, 0]
click at [37, 21] on div "Omnisend Search ⌘ K Ask Cycle Workspace Home G then H Feedback G then F Request…" at bounding box center [70, 226] width 141 height 453
click at [41, 18] on button "Omnisend" at bounding box center [32, 13] width 56 height 13
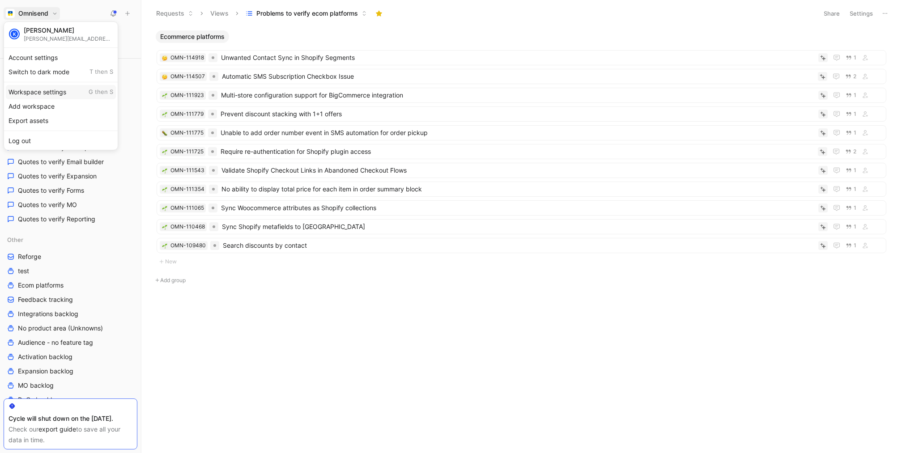
click at [68, 86] on div "Workspace settings G then S" at bounding box center [61, 92] width 110 height 14
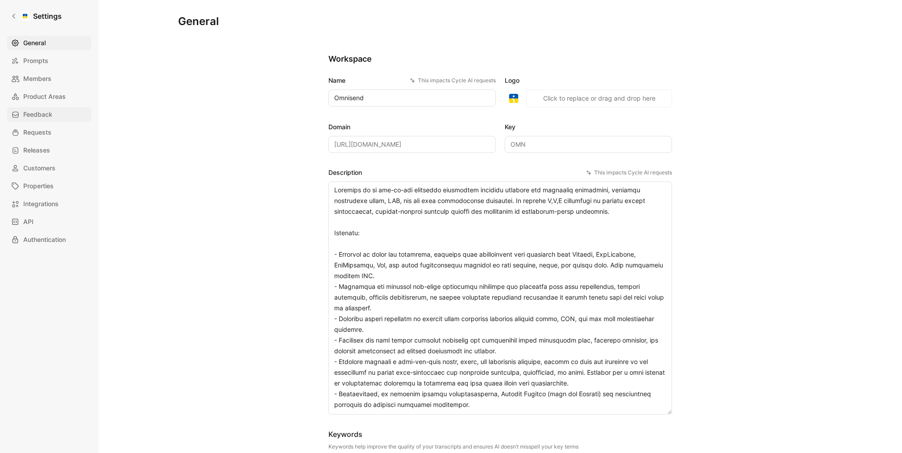
click at [48, 117] on span "Feedback" at bounding box center [37, 114] width 29 height 11
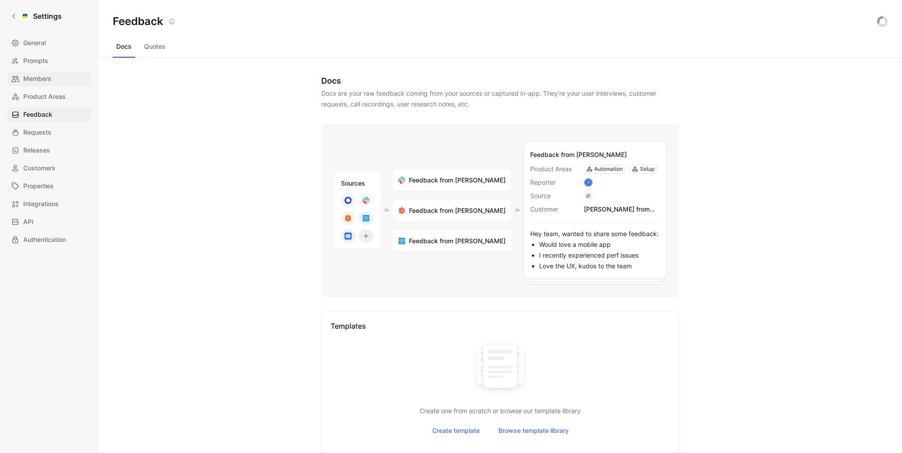
click at [47, 74] on span "Members" at bounding box center [37, 78] width 28 height 11
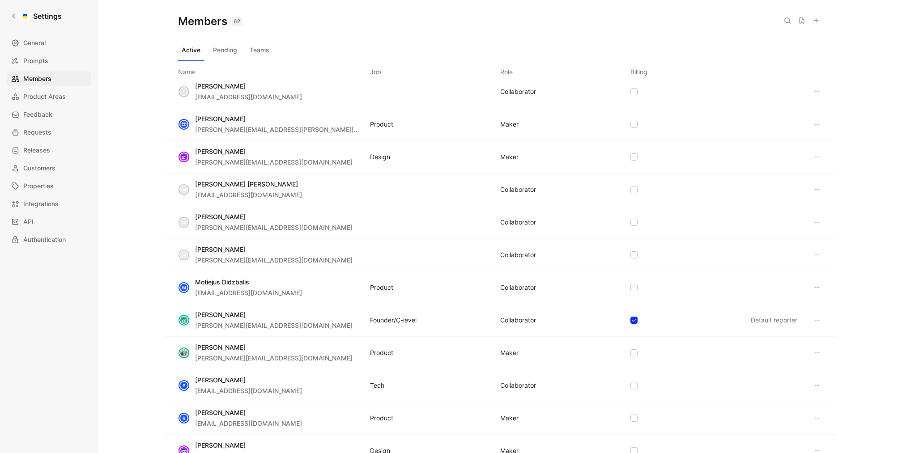
scroll to position [1069, 0]
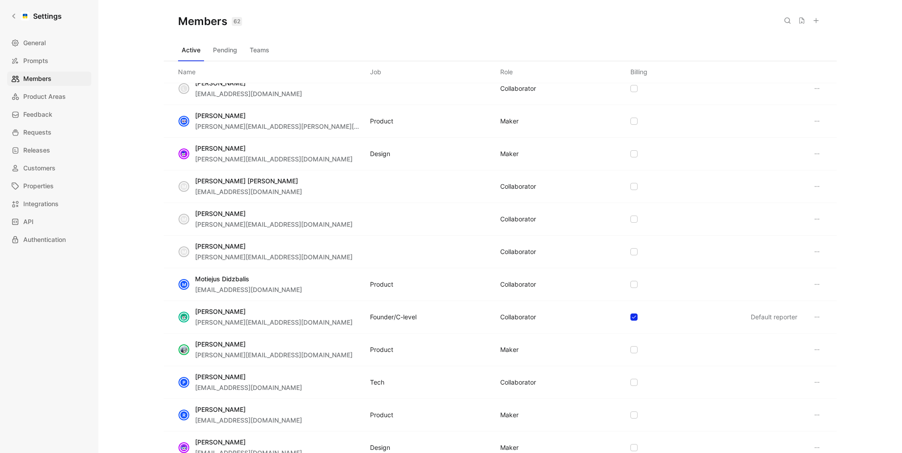
click at [823, 142] on div "Marius Pilipas marius.p@omnisend.com Design MAKER" at bounding box center [500, 154] width 673 height 33
click at [820, 150] on icon at bounding box center [816, 153] width 7 height 7
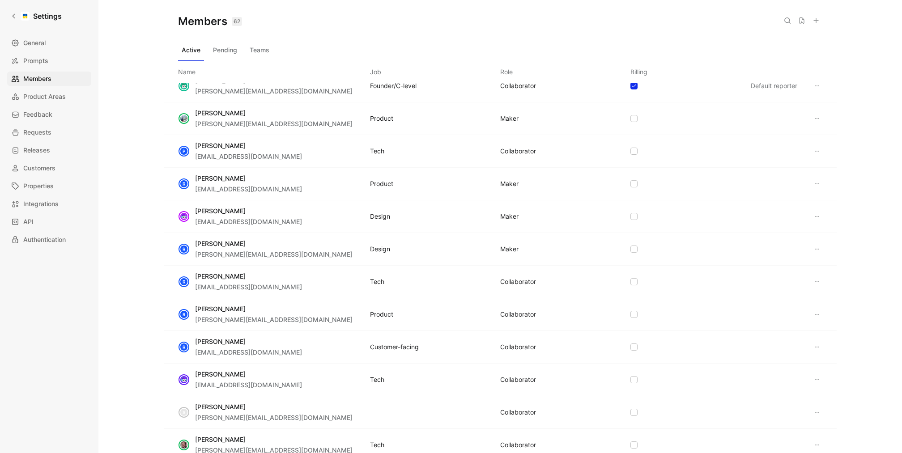
scroll to position [1303, 0]
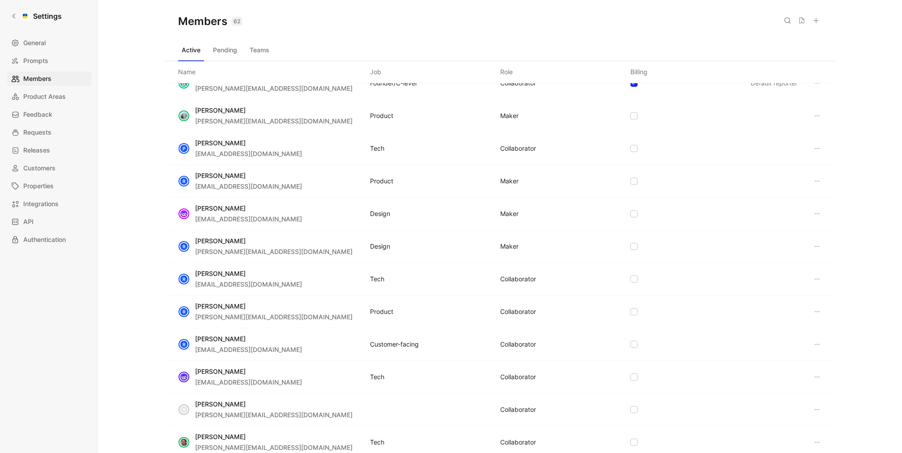
drag, startPoint x: 367, startPoint y: 202, endPoint x: 664, endPoint y: 234, distance: 298.4
click at [462, 174] on div "R Ramunas Cizas ramunas.c@omnisend.com Product MAKER" at bounding box center [500, 181] width 673 height 33
click at [817, 243] on icon at bounding box center [816, 246] width 7 height 7
click at [834, 257] on span "Edit role" at bounding box center [838, 257] width 24 height 8
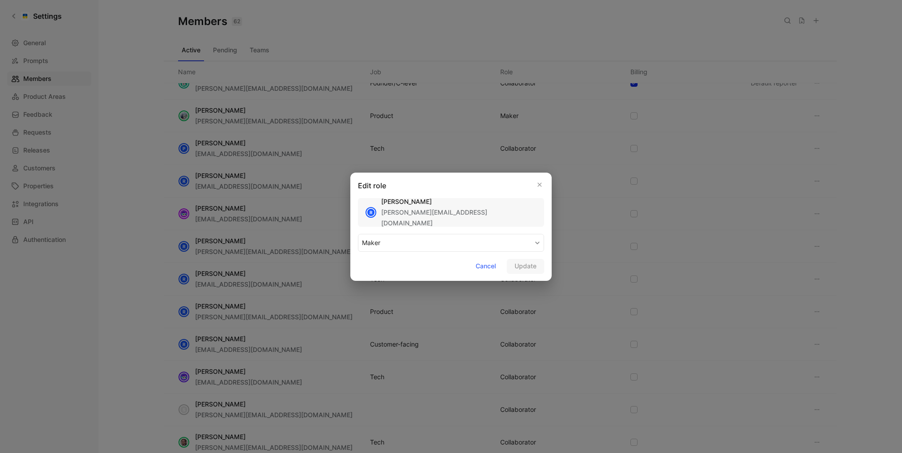
click at [440, 245] on button "MAKER" at bounding box center [451, 243] width 186 height 18
click at [405, 268] on div "COLLABORATOR" at bounding box center [388, 264] width 53 height 11
click at [533, 270] on span "Update" at bounding box center [526, 266] width 22 height 11
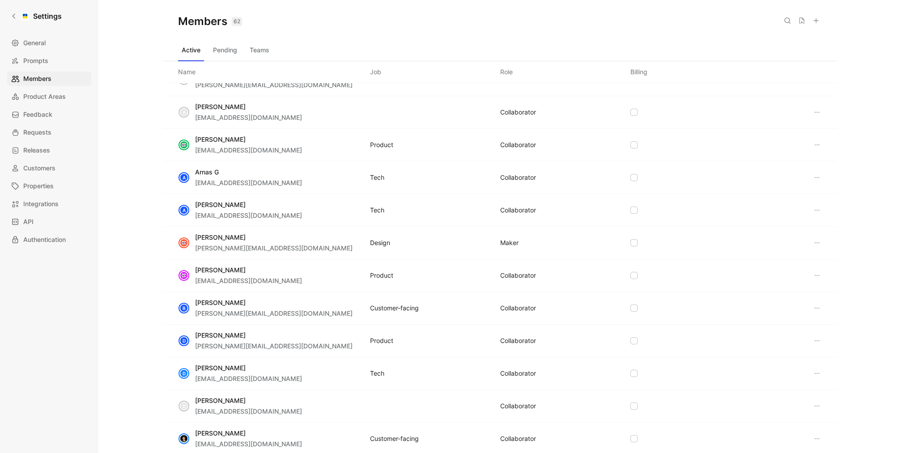
scroll to position [0, 0]
